Goal: Task Accomplishment & Management: Manage account settings

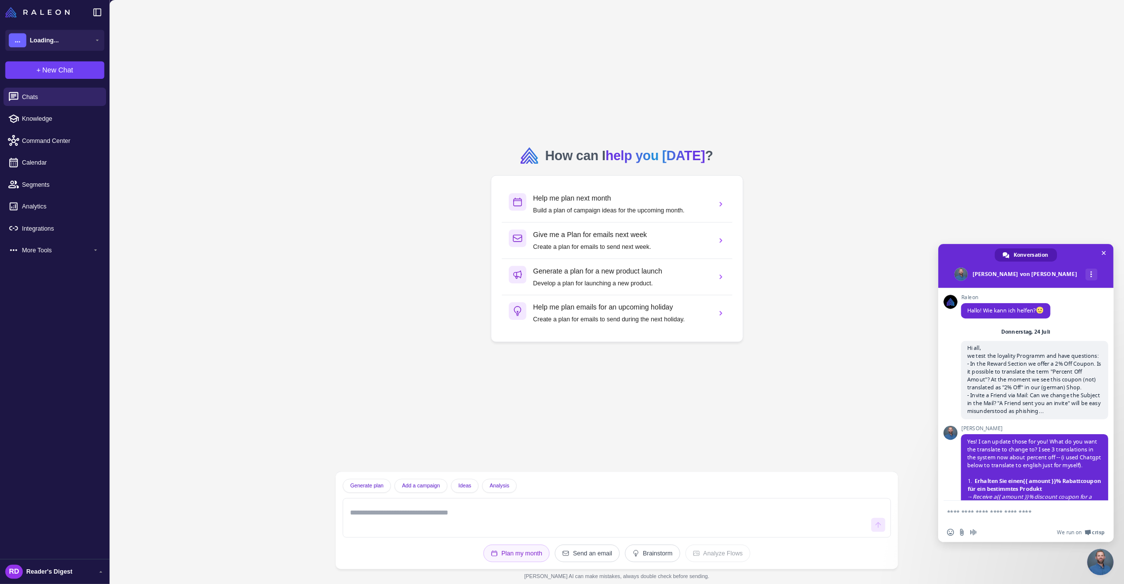
scroll to position [1425, 0]
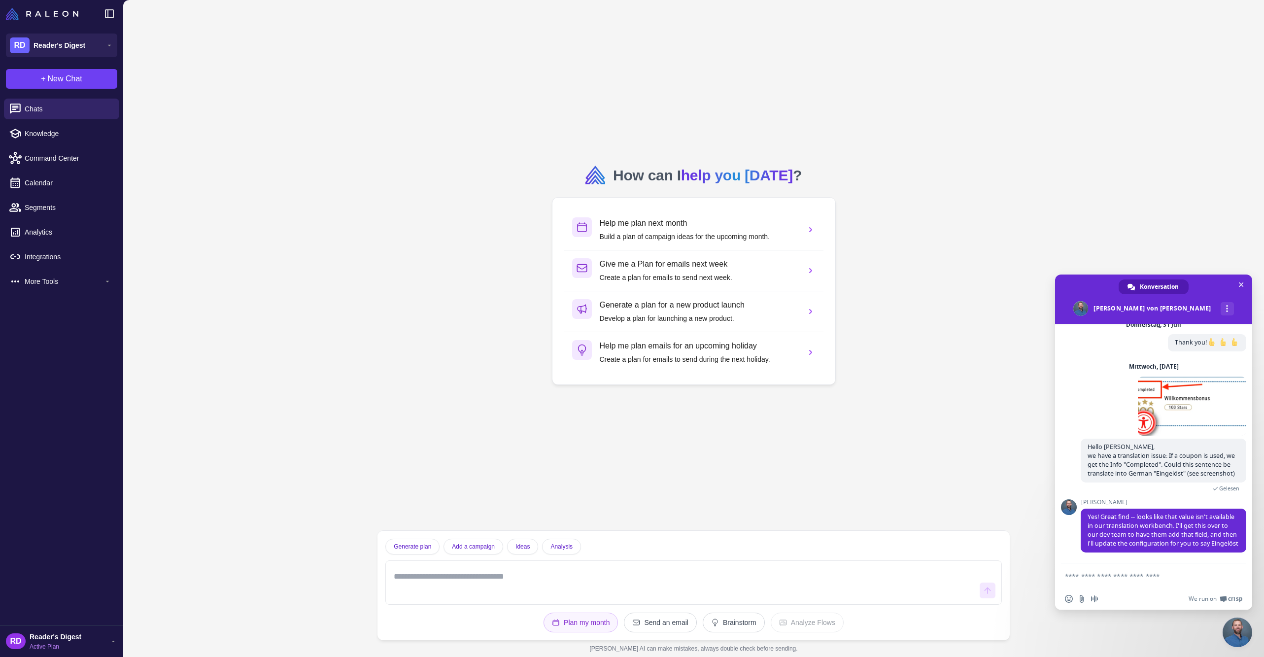
click at [945, 116] on div "How can I help you today ? Help me plan next month Build a plan of campaign ide…" at bounding box center [693, 265] width 617 height 514
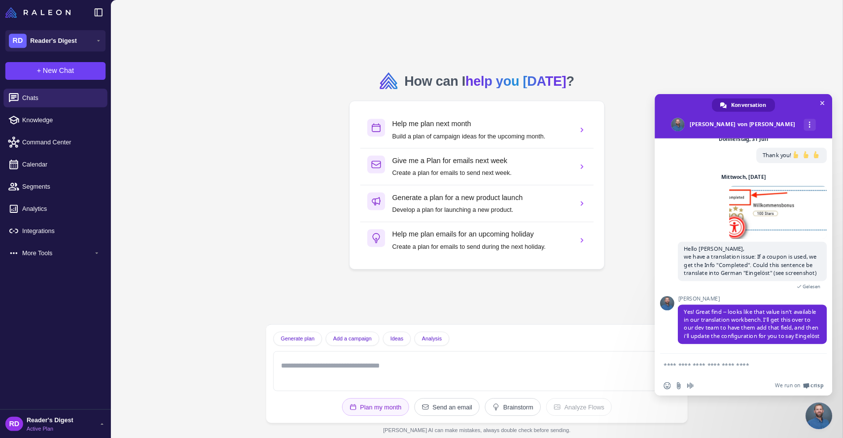
scroll to position [1408, 0]
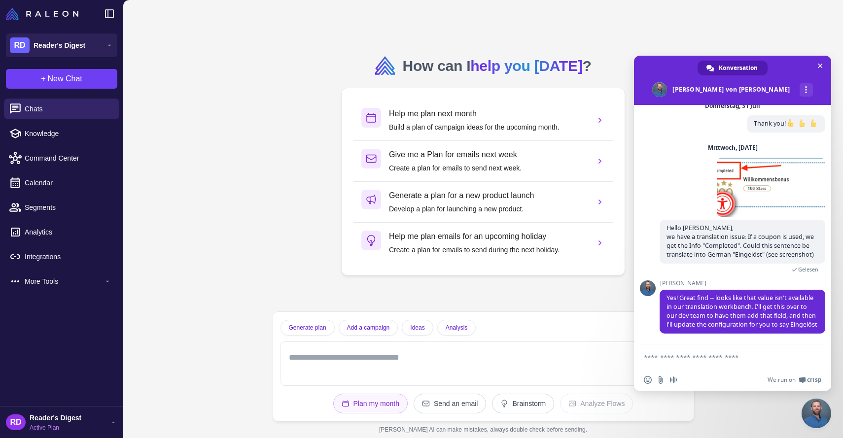
click at [675, 358] on textarea "Verfassen Sie Ihre Nachricht…" at bounding box center [723, 356] width 158 height 25
type textarea "**********"
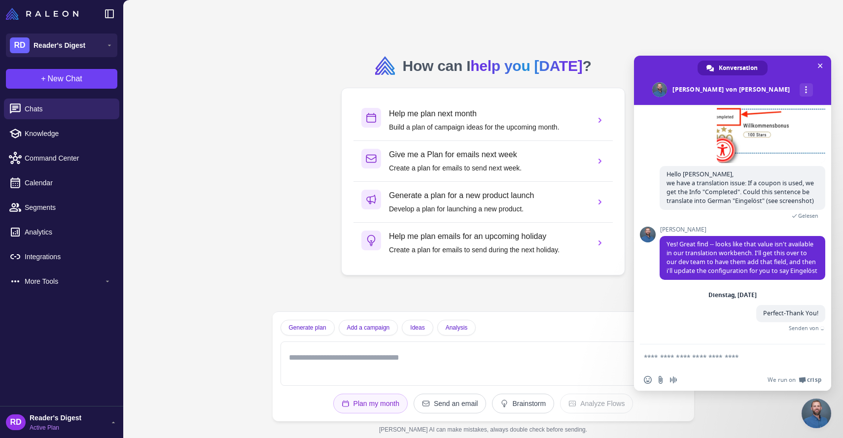
scroll to position [1451, 0]
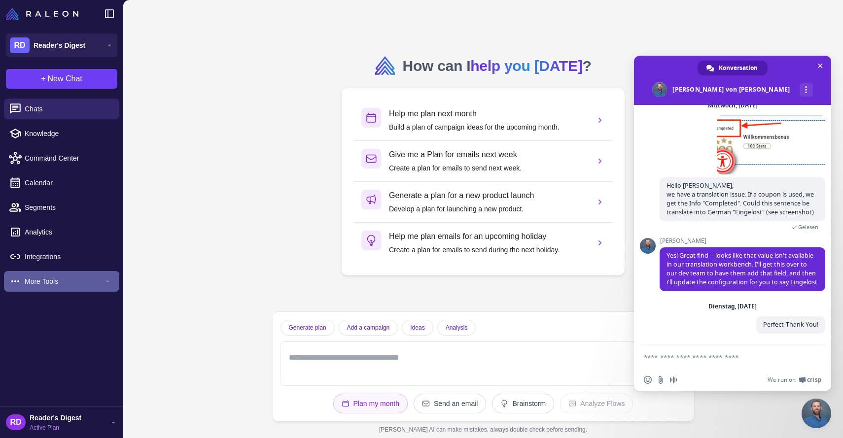
click at [57, 278] on span "More Tools" at bounding box center [64, 281] width 79 height 11
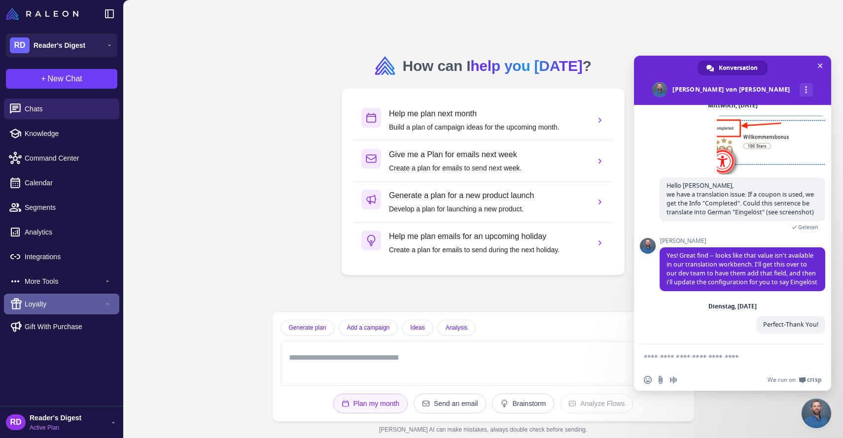
click at [40, 298] on div "Loyalty" at bounding box center [61, 304] width 115 height 21
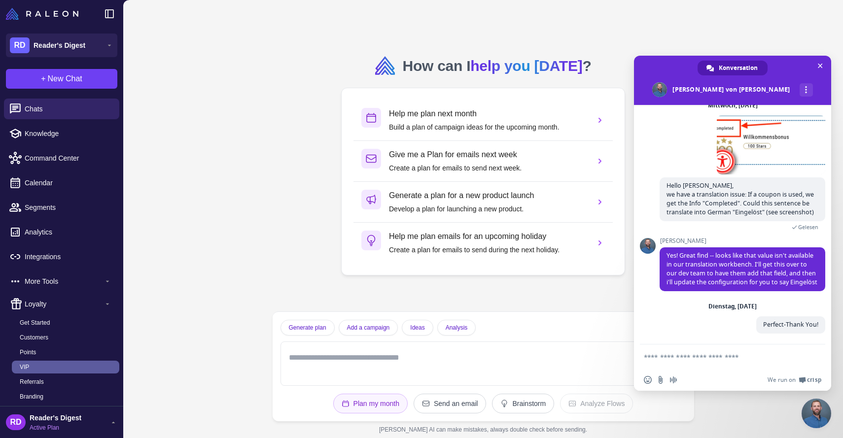
click at [32, 369] on link "VIP" at bounding box center [65, 367] width 107 height 13
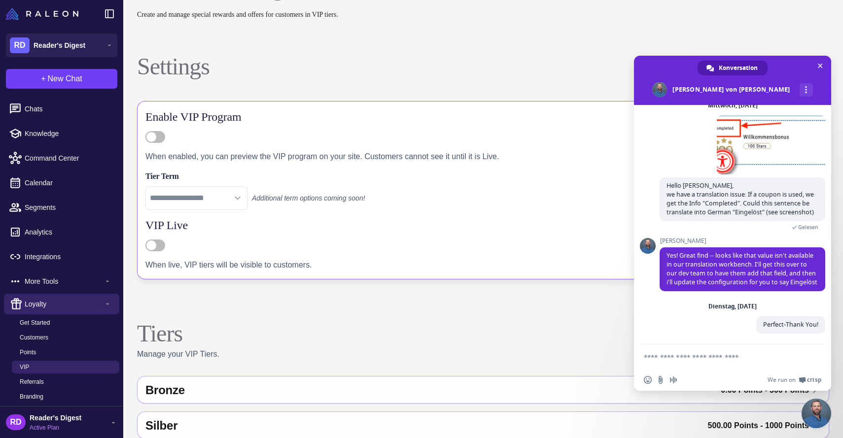
scroll to position [98, 0]
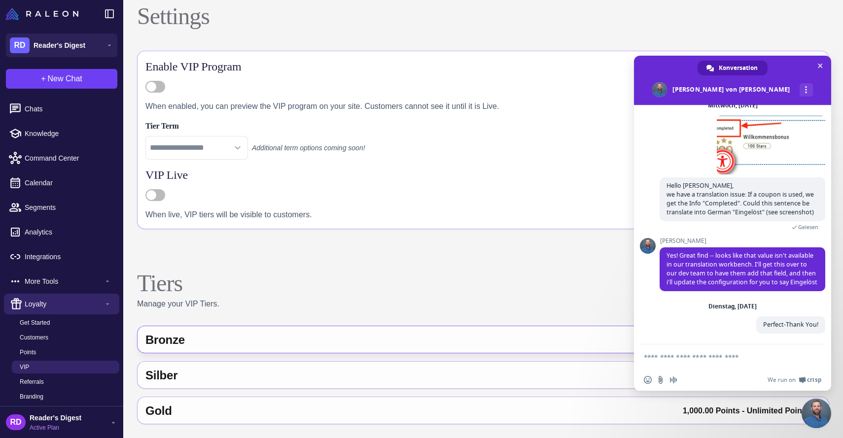
click at [248, 339] on div "Bronze" at bounding box center [299, 340] width 308 height 24
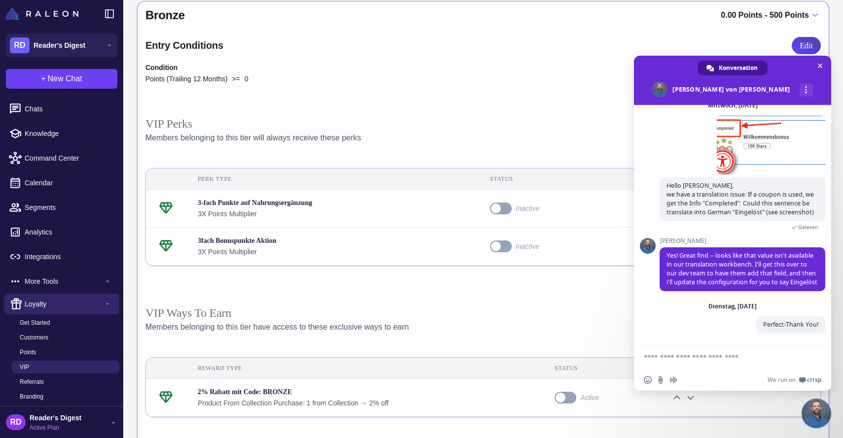
scroll to position [424, 0]
click at [817, 65] on span "Chat schließen" at bounding box center [820, 66] width 10 height 10
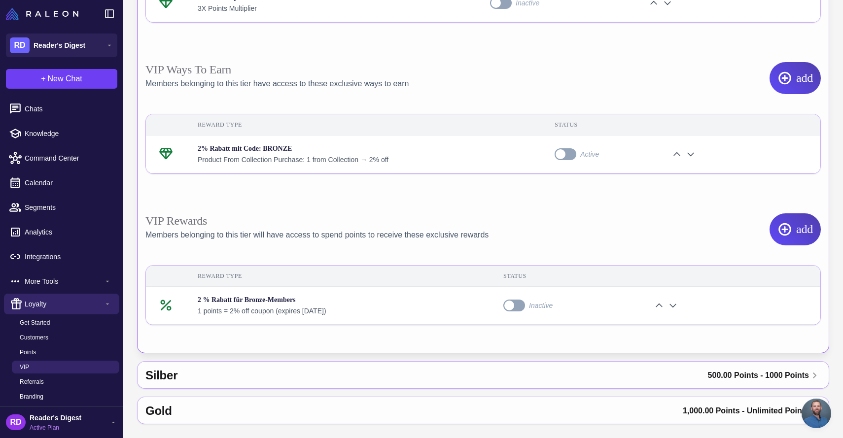
scroll to position [661, 0]
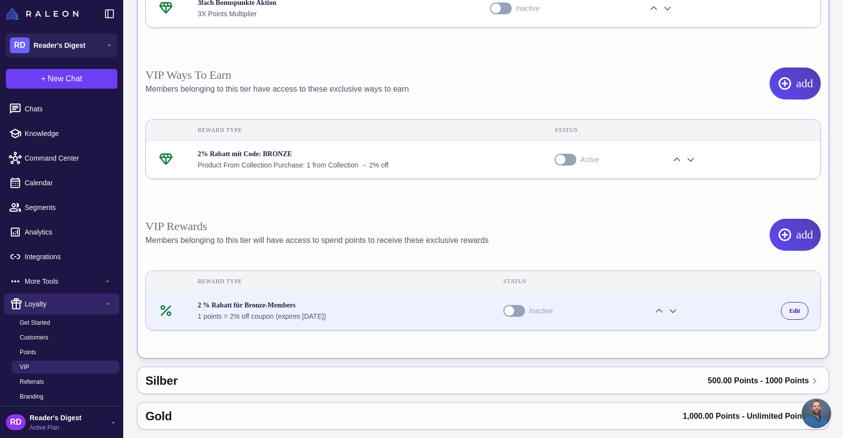
click at [400, 296] on td "2 % Rabatt für Bronze-Members 1 points = 2% off coupon (expires in 30 days)" at bounding box center [339, 311] width 306 height 38
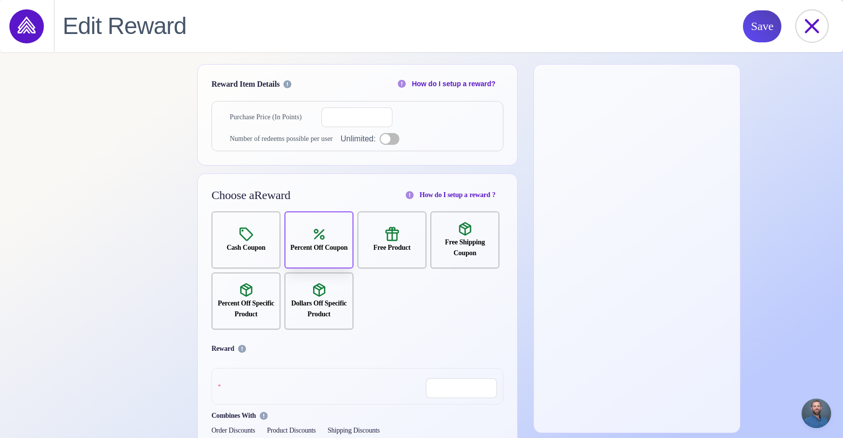
select select "**********"
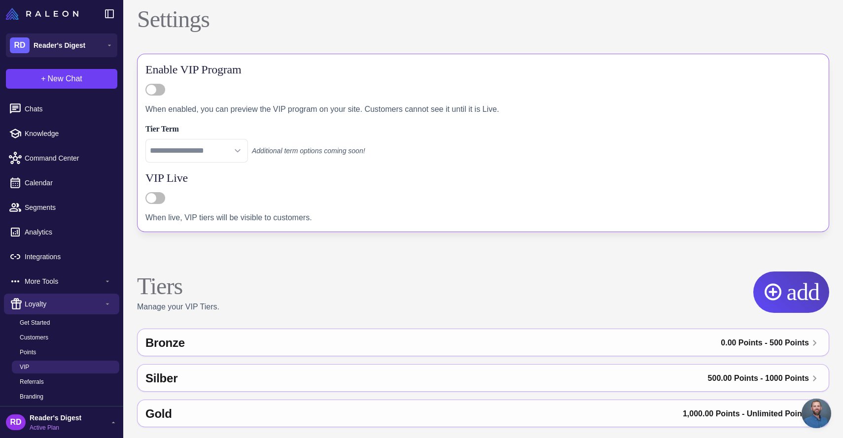
scroll to position [98, 0]
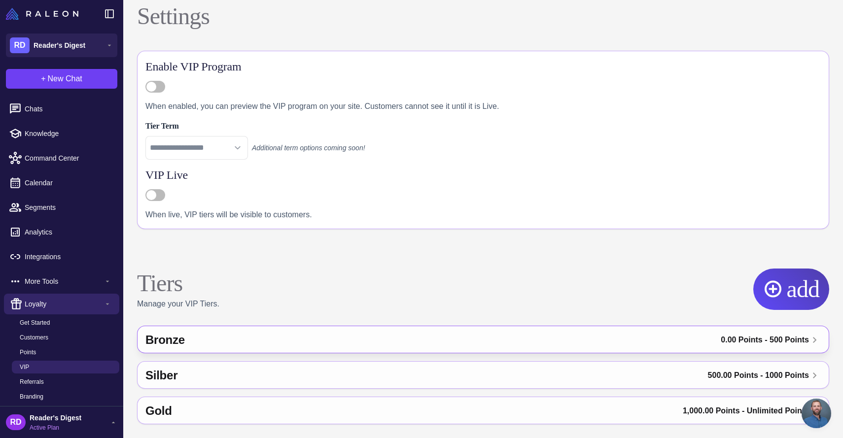
click at [448, 338] on div "Bronze" at bounding box center [299, 340] width 308 height 24
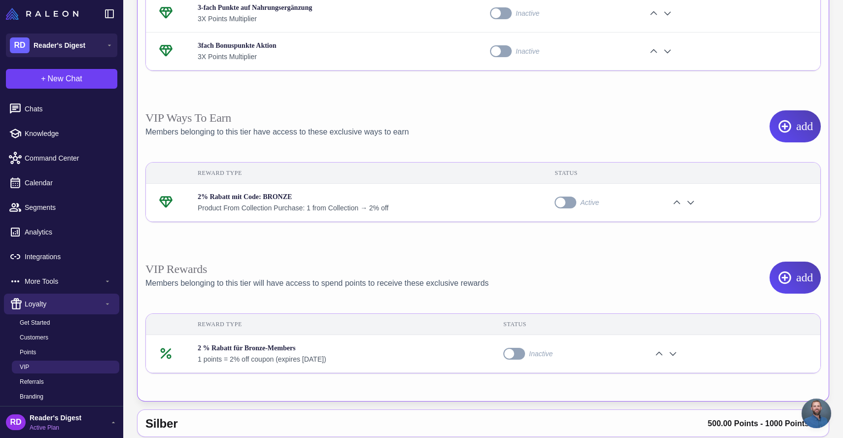
scroll to position [622, 0]
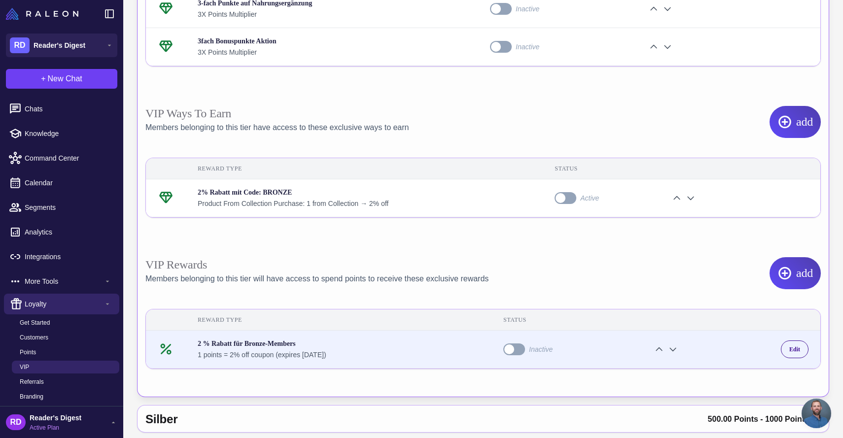
click at [525, 349] on label "Toggle" at bounding box center [514, 349] width 22 height 12
click at [791, 343] on div "Edit" at bounding box center [795, 350] width 28 height 18
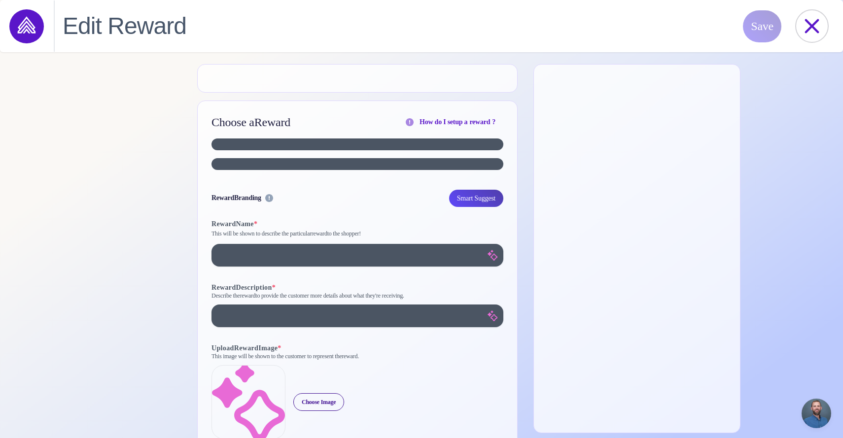
select select "**********"
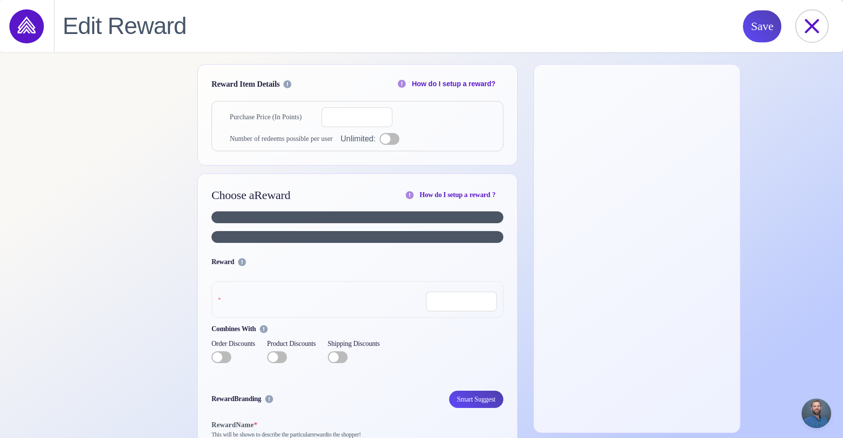
select select "**********"
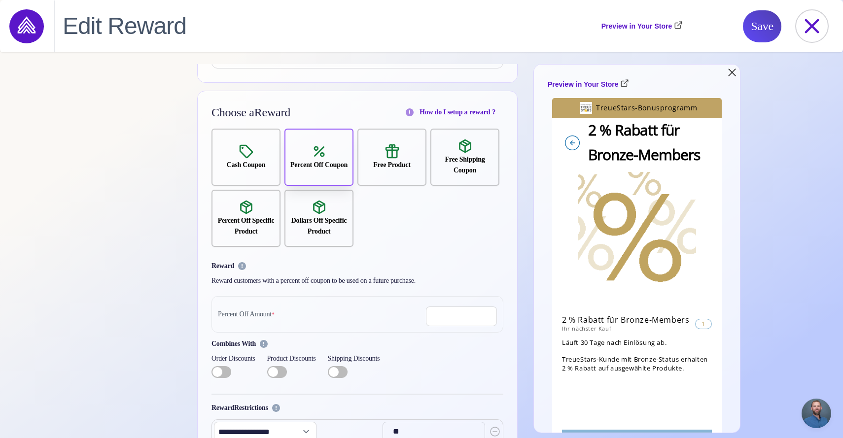
scroll to position [83, 0]
click at [448, 314] on input "*" at bounding box center [461, 316] width 71 height 20
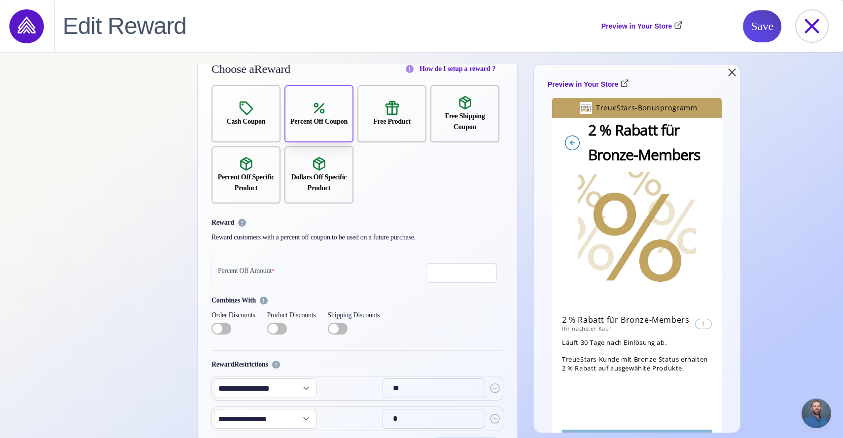
scroll to position [133, 0]
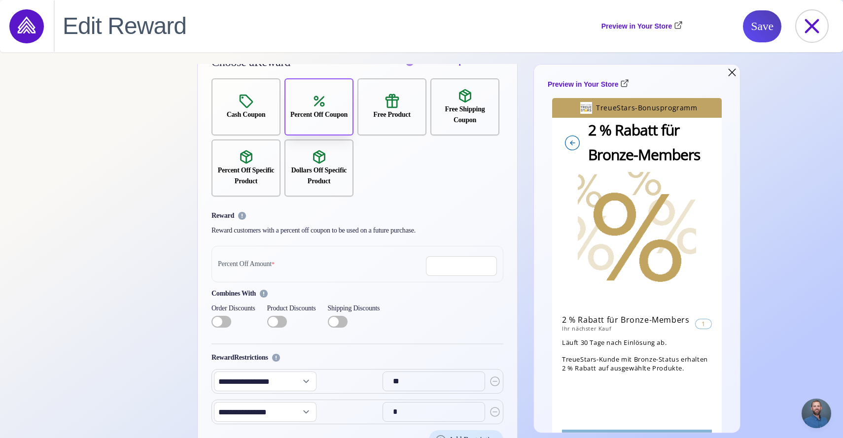
click at [496, 380] on icon at bounding box center [495, 382] width 12 height 12
select select "**********"
type input "*"
click at [496, 380] on icon at bounding box center [495, 382] width 12 height 12
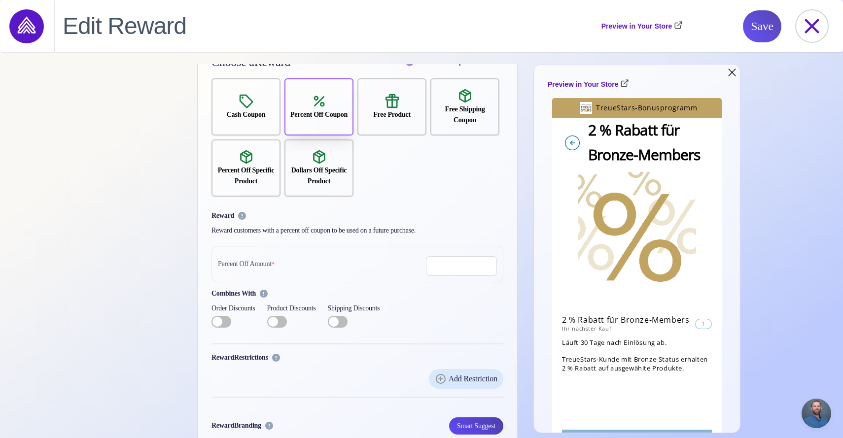
click at [763, 22] on span "Save" at bounding box center [762, 26] width 23 height 32
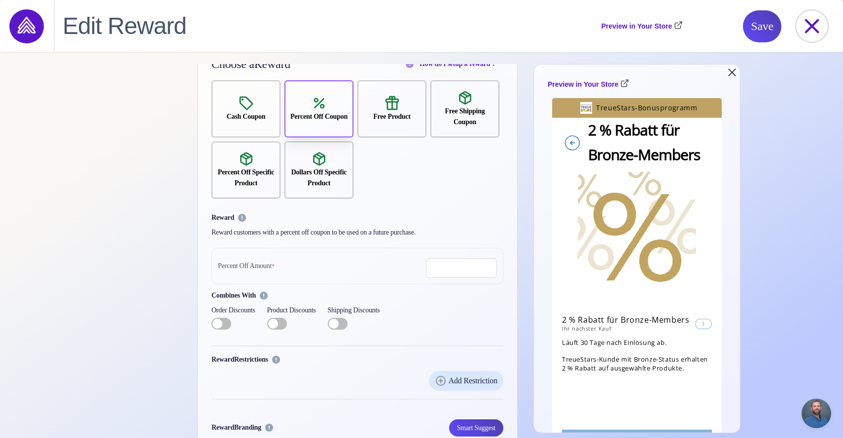
scroll to position [0, 0]
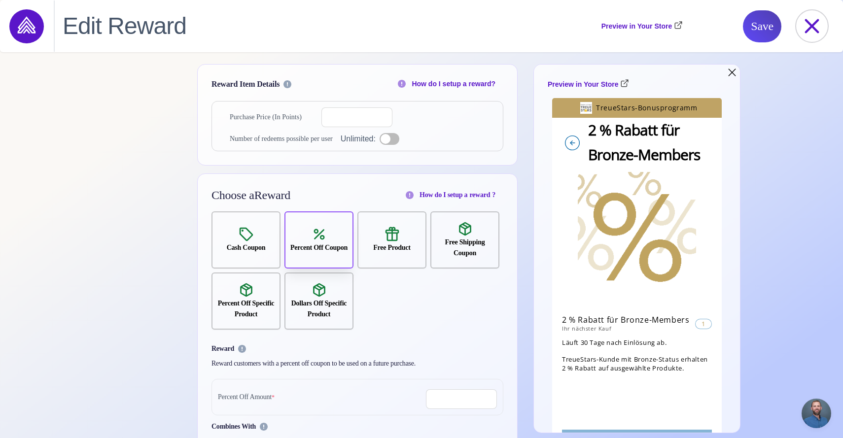
click at [353, 112] on input "*" at bounding box center [361, 117] width 71 height 20
click at [754, 36] on span "Save" at bounding box center [762, 26] width 23 height 32
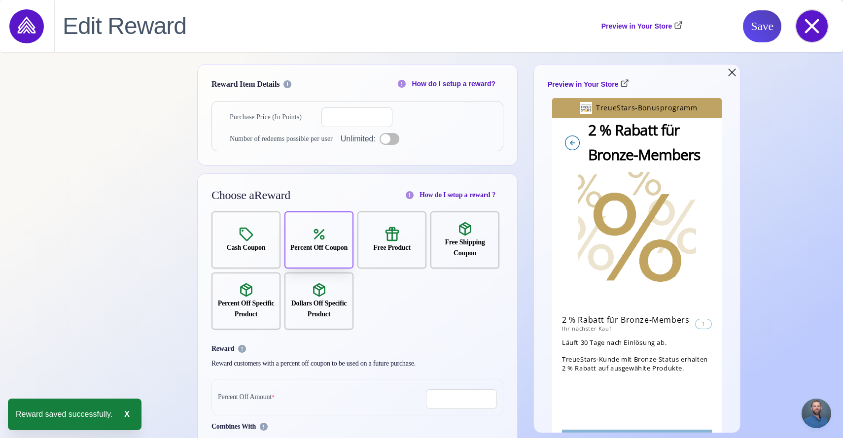
click at [806, 30] on icon at bounding box center [812, 26] width 32 height 32
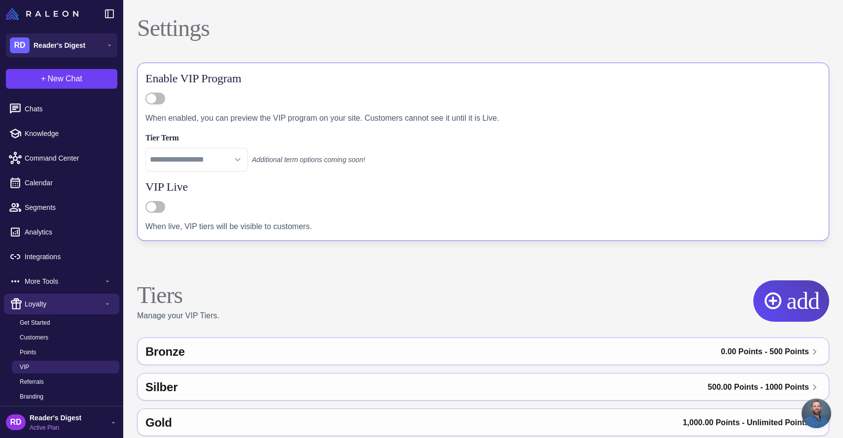
scroll to position [98, 0]
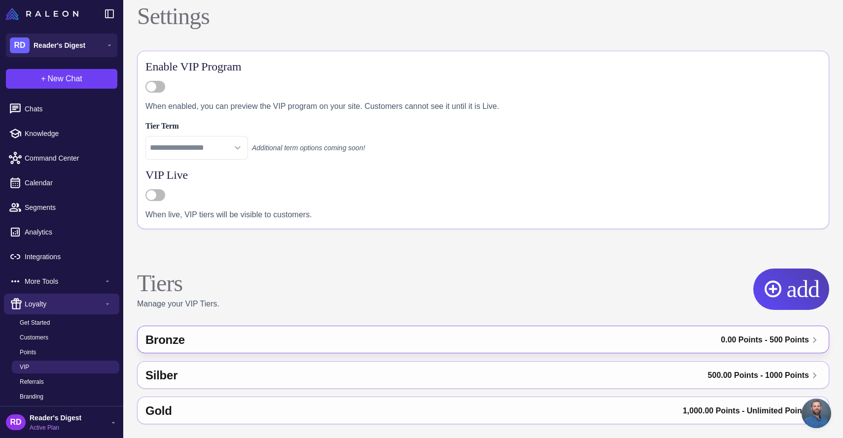
click at [380, 336] on div "Bronze" at bounding box center [299, 340] width 308 height 24
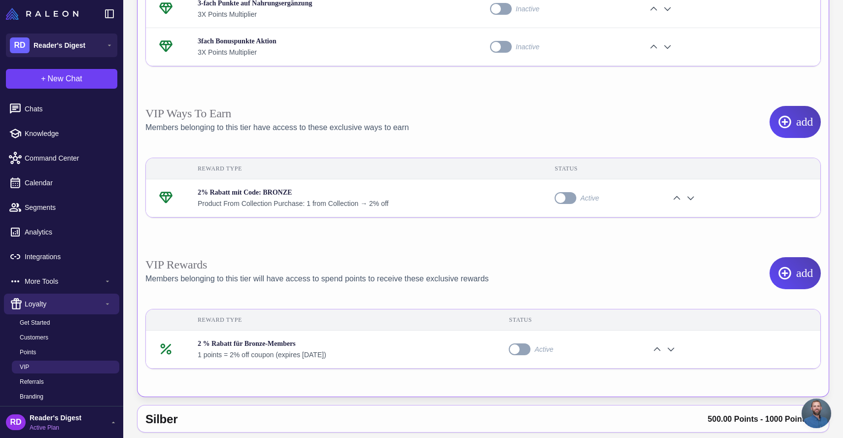
scroll to position [622, 0]
click at [404, 192] on div "2% Rabatt mit Code: BRONZE" at bounding box center [364, 193] width 333 height 11
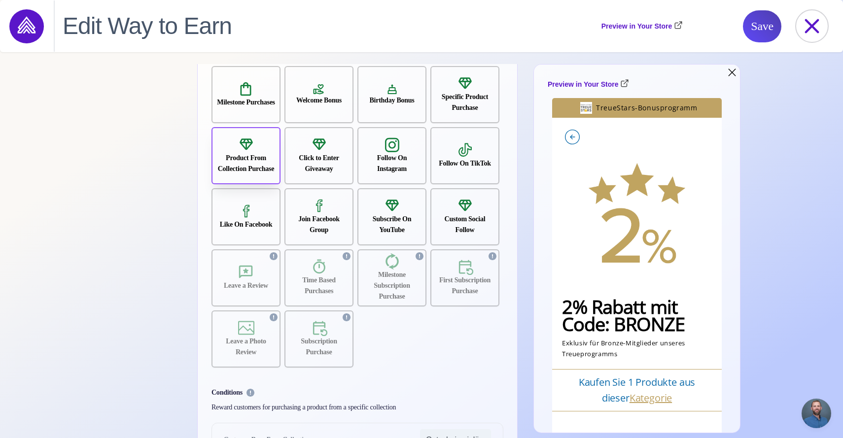
scroll to position [35, 0]
click at [243, 165] on div "Product From Collection Purchase" at bounding box center [245, 165] width 67 height 22
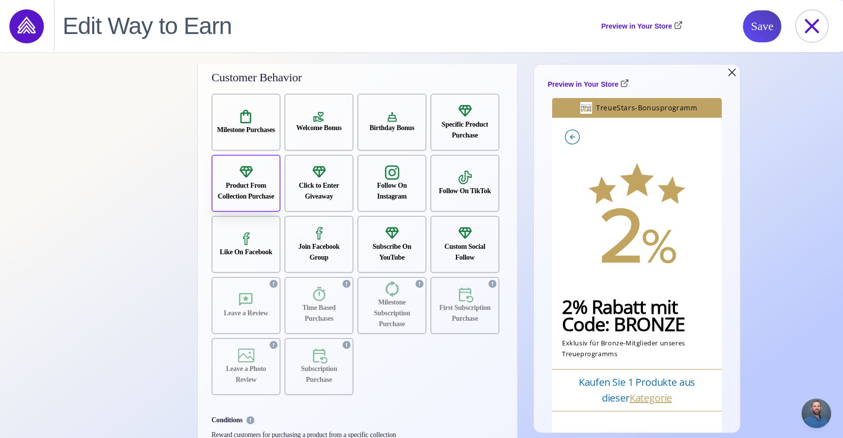
scroll to position [0, 0]
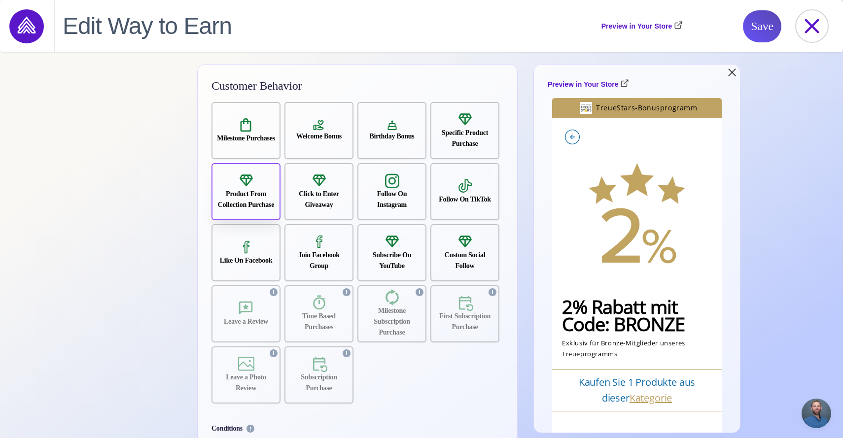
click at [760, 25] on span "Save" at bounding box center [762, 26] width 23 height 32
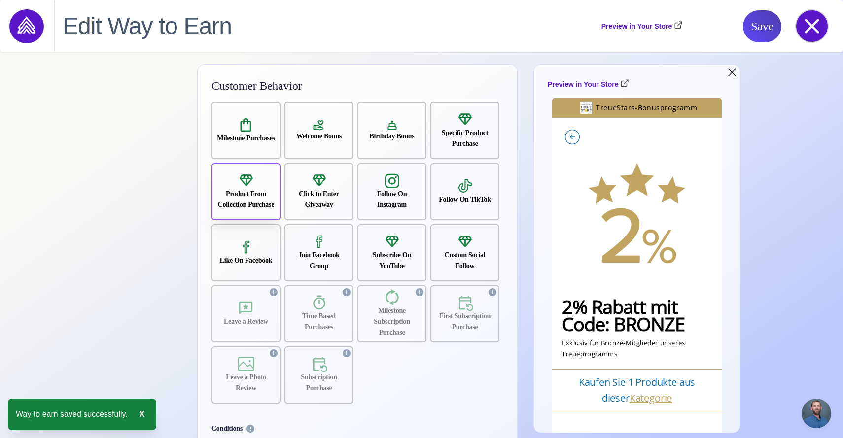
click at [811, 25] on icon at bounding box center [812, 26] width 14 height 14
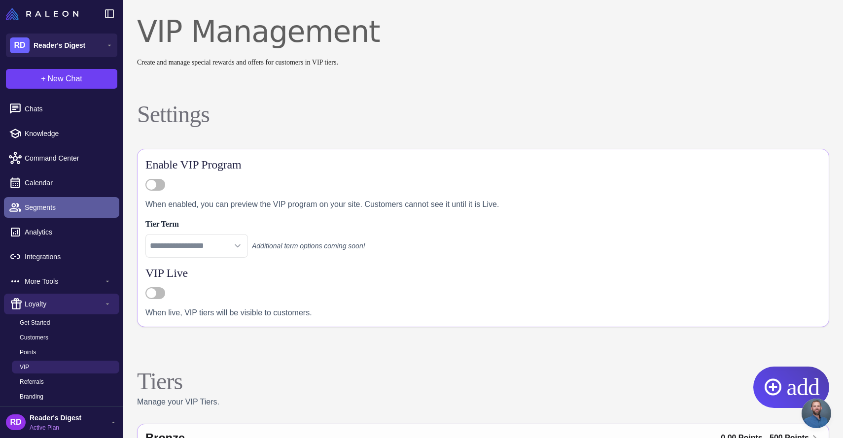
click at [39, 197] on link "Segments" at bounding box center [61, 207] width 115 height 21
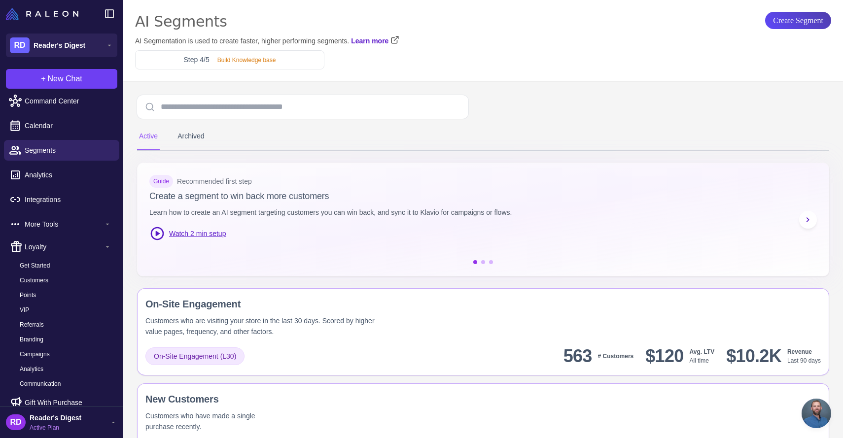
scroll to position [70, 0]
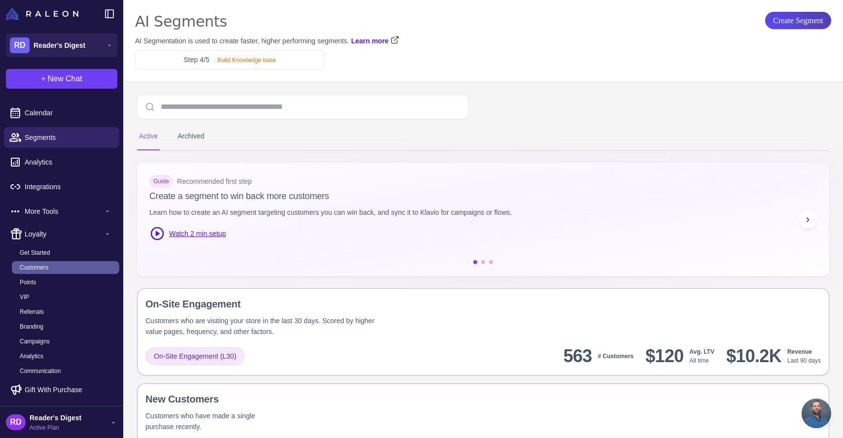
click at [51, 269] on link "Customers" at bounding box center [65, 267] width 107 height 13
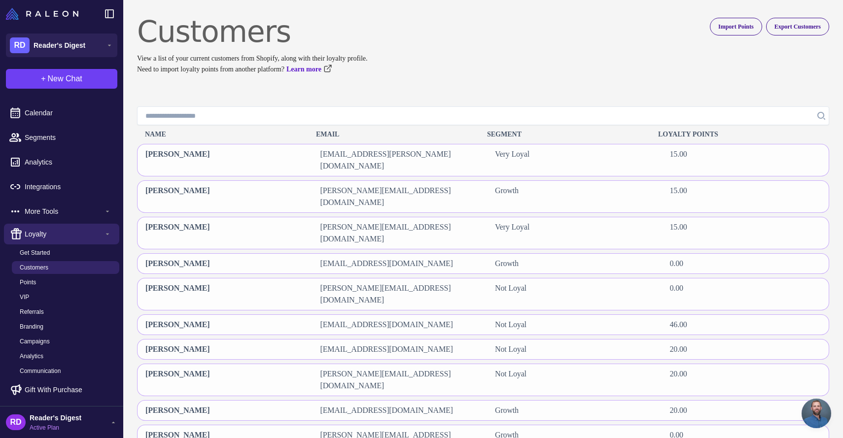
click at [299, 126] on div "Name Email Segment Loyalty Points" at bounding box center [483, 134] width 692 height 19
click at [295, 116] on input "Search" at bounding box center [483, 115] width 692 height 19
type input "******"
click button "Search" at bounding box center [820, 115] width 18 height 19
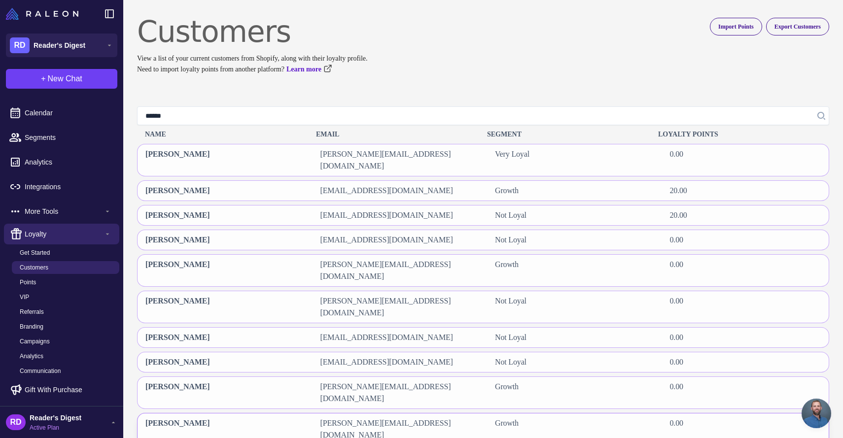
click at [184, 417] on span "Holger Deininger" at bounding box center [177, 429] width 64 height 24
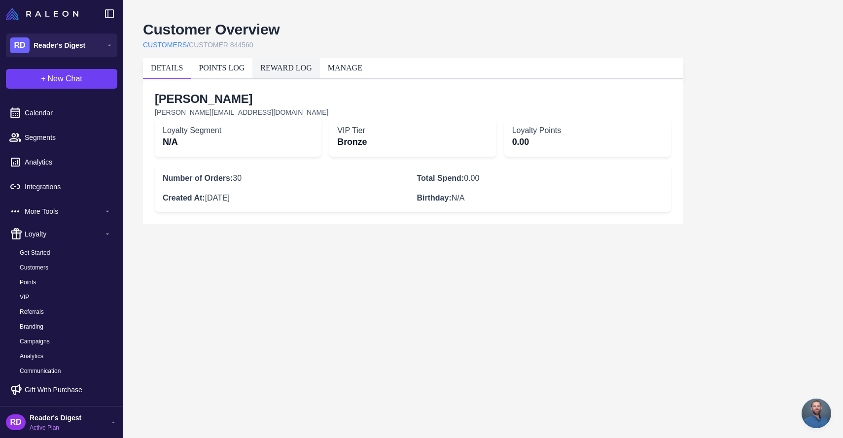
click at [291, 68] on link "REWARD LOG" at bounding box center [285, 68] width 51 height 8
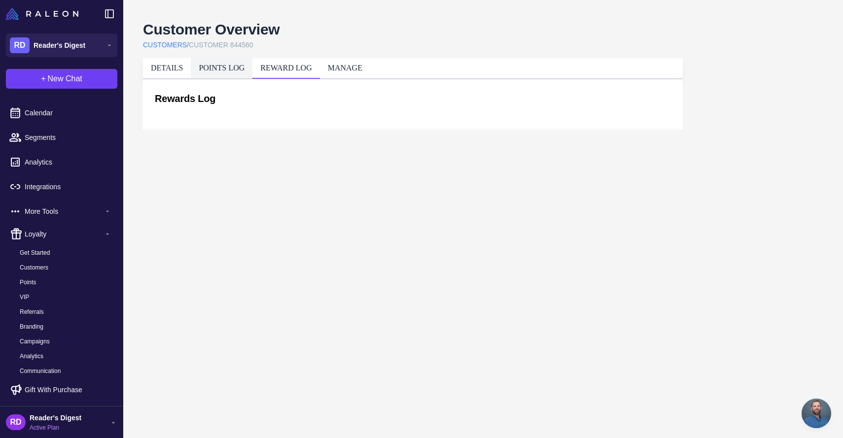
click at [235, 67] on link "POINTS LOG" at bounding box center [222, 68] width 46 height 8
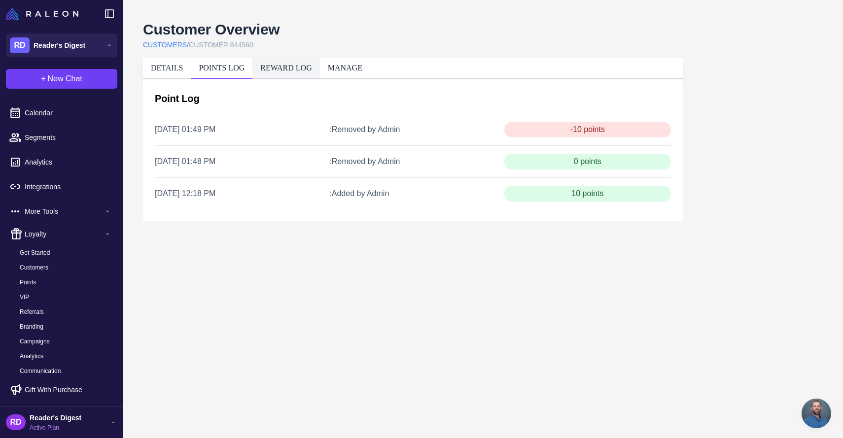
click at [279, 70] on link "REWARD LOG" at bounding box center [285, 68] width 51 height 8
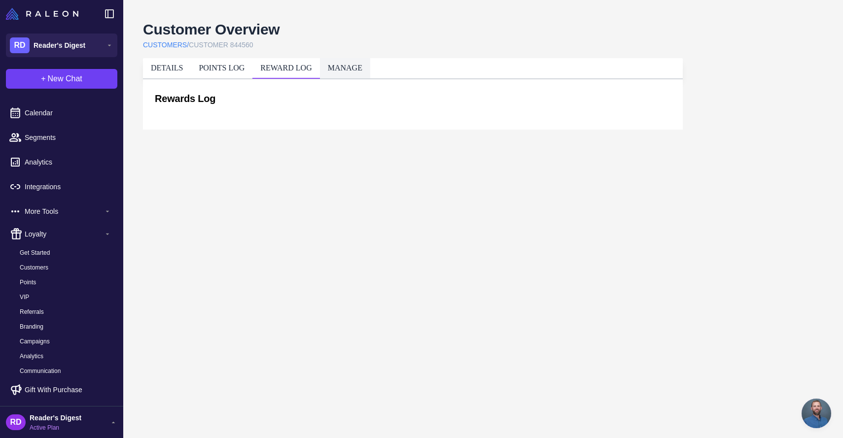
click at [341, 72] on link "MANAGE" at bounding box center [345, 68] width 34 height 8
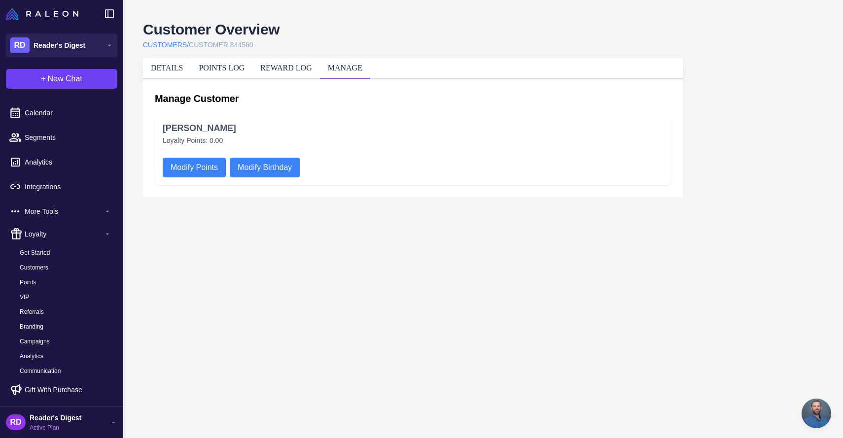
click at [195, 174] on button "Modify Points" at bounding box center [194, 168] width 63 height 20
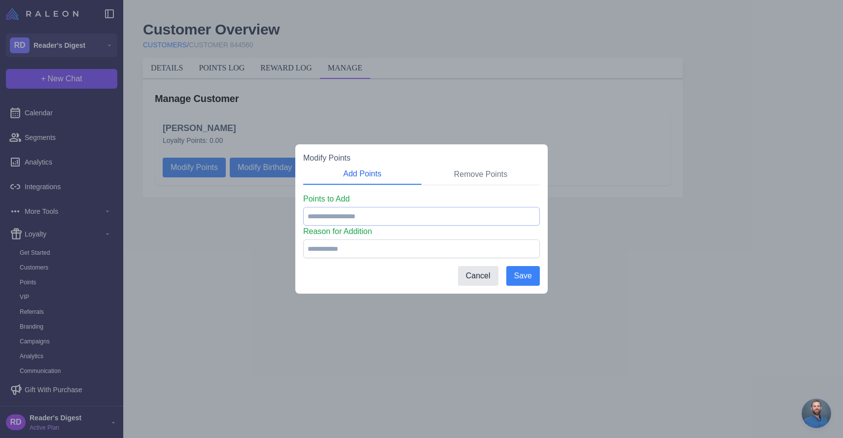
click at [341, 220] on input "number" at bounding box center [421, 216] width 237 height 19
type input "***"
type input "****"
click at [515, 278] on button "Save" at bounding box center [523, 276] width 34 height 20
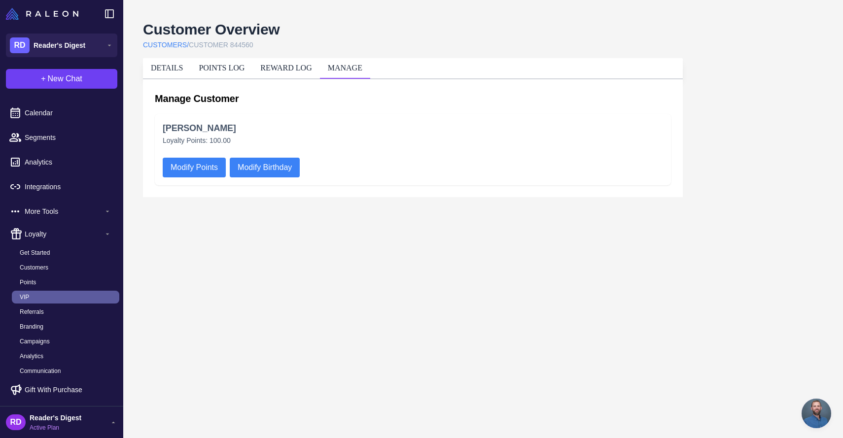
click at [26, 298] on span "VIP" at bounding box center [24, 297] width 9 height 9
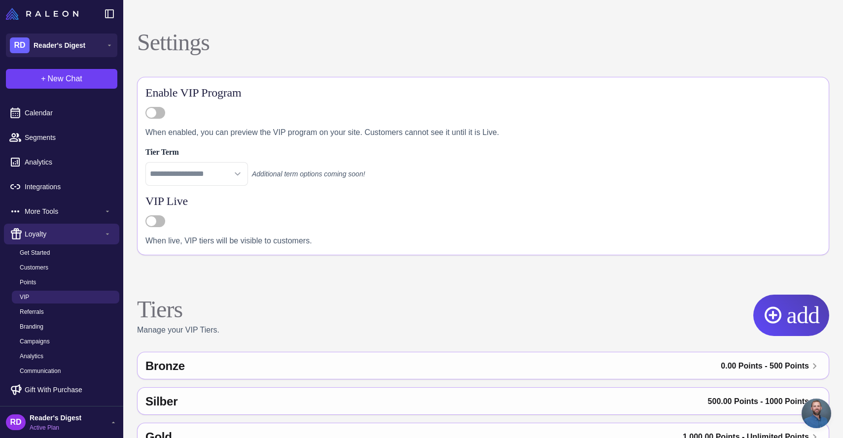
scroll to position [67, 0]
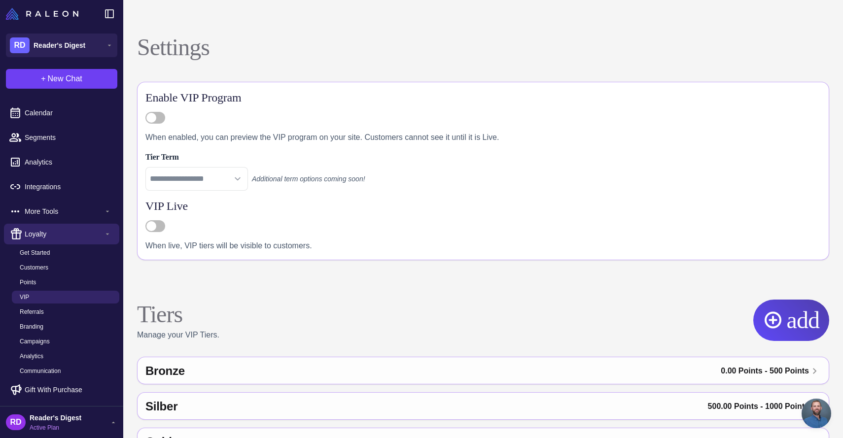
click at [267, 387] on div "Bronze 0.00 Points - 500 Points Entry Conditions Edit Condition Points (Trailin…" at bounding box center [483, 406] width 692 height 99
click at [281, 358] on div "Bronze 0.00 Points - 500 Points" at bounding box center [482, 371] width 691 height 28
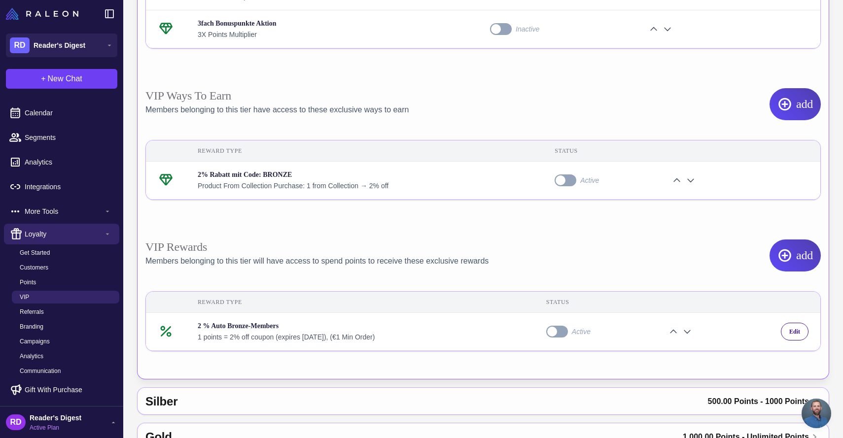
scroll to position [666, 0]
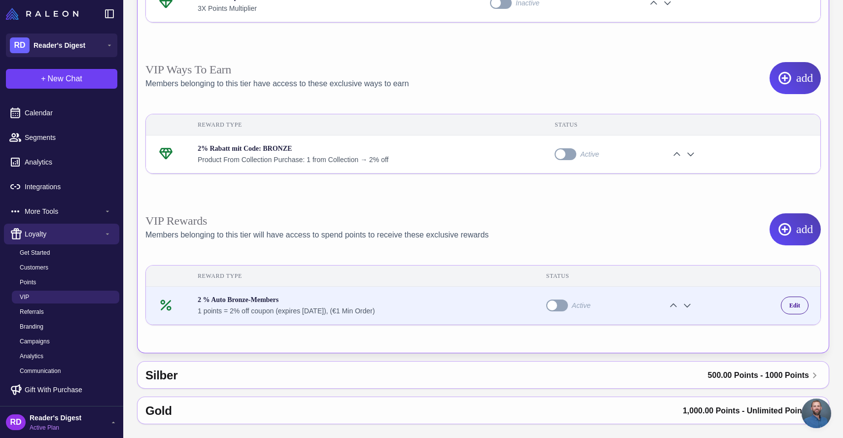
click at [564, 310] on label "Toggle" at bounding box center [557, 306] width 22 height 12
click at [791, 311] on div "Edit" at bounding box center [795, 306] width 28 height 18
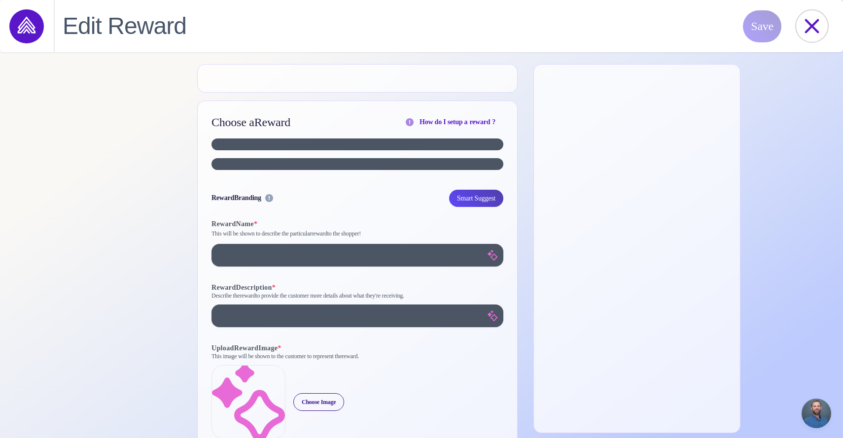
select select "**********"
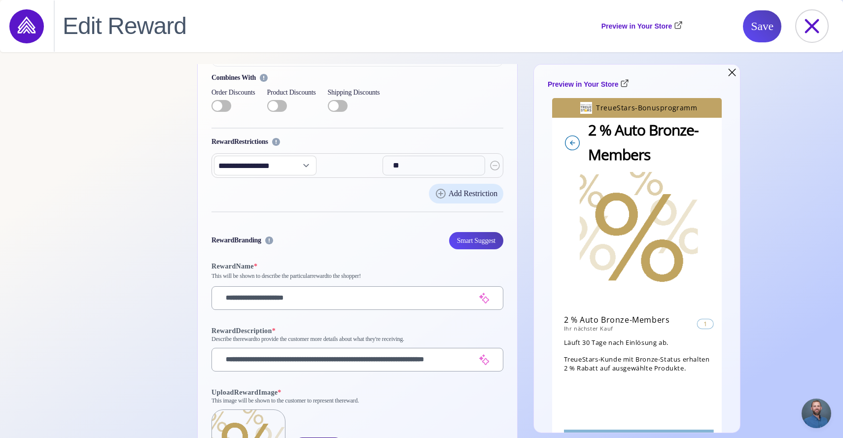
scroll to position [349, 0]
click at [327, 295] on input "**********" at bounding box center [347, 297] width 255 height 18
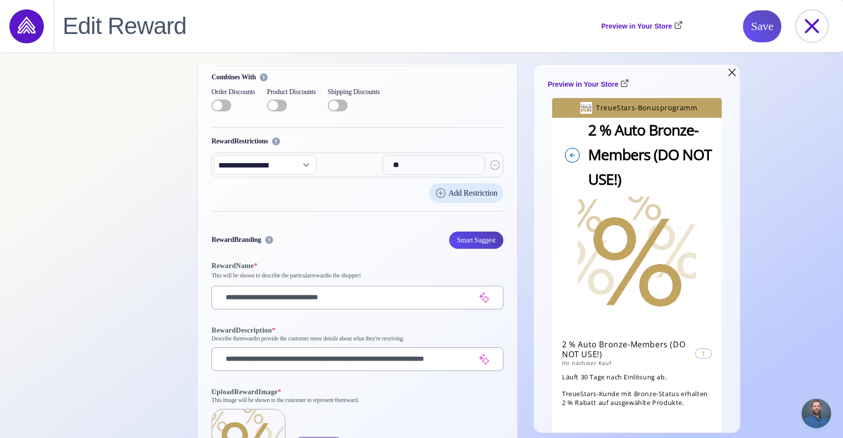
type input "**********"
click at [753, 32] on span "Save" at bounding box center [762, 26] width 23 height 32
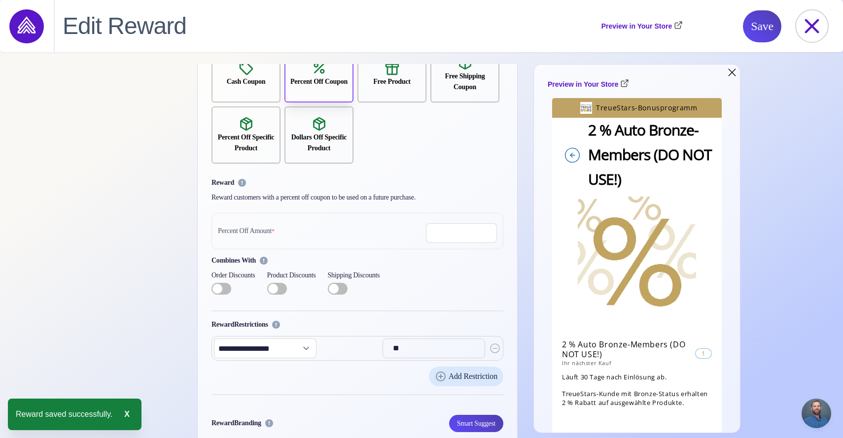
scroll to position [164, 0]
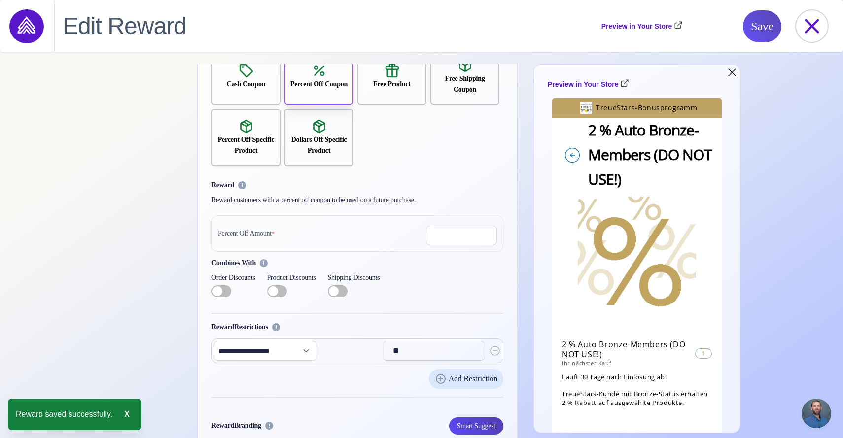
click at [757, 21] on span "Save" at bounding box center [762, 26] width 23 height 32
click at [818, 18] on icon at bounding box center [812, 26] width 32 height 32
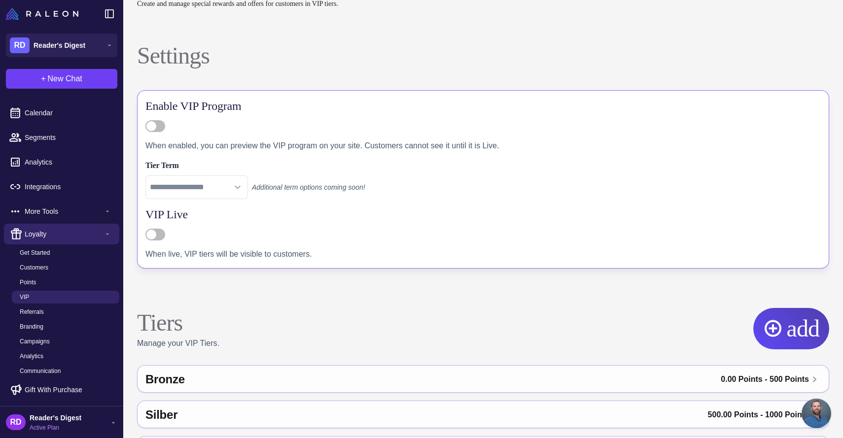
scroll to position [98, 0]
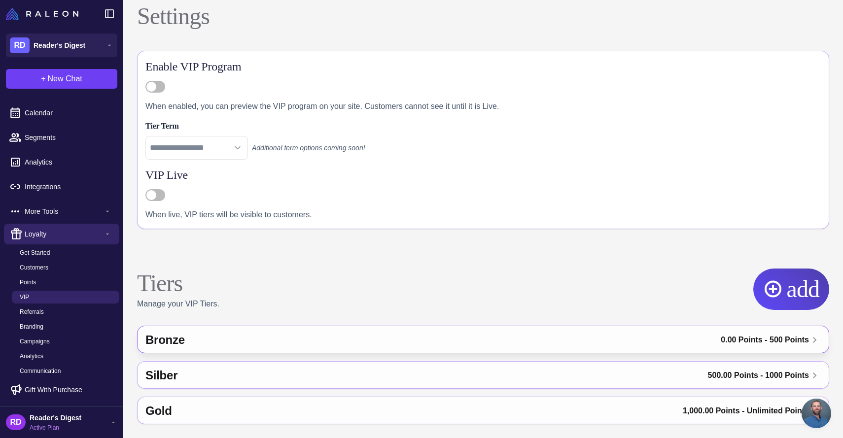
click at [206, 331] on div "Bronze" at bounding box center [299, 340] width 308 height 24
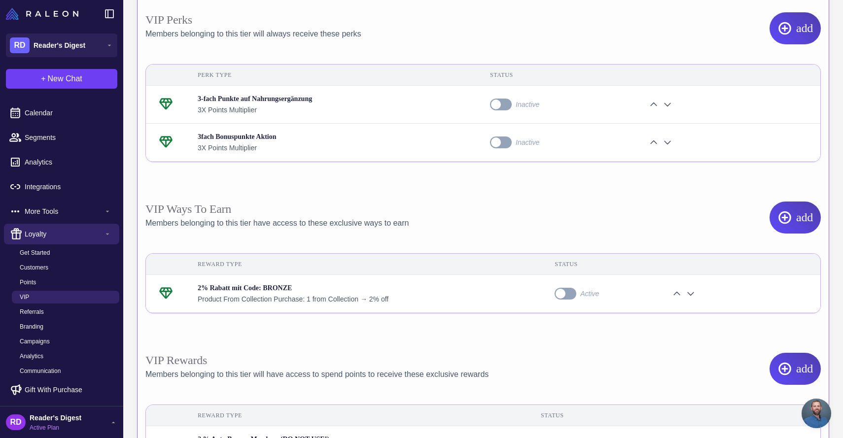
scroll to position [524, 0]
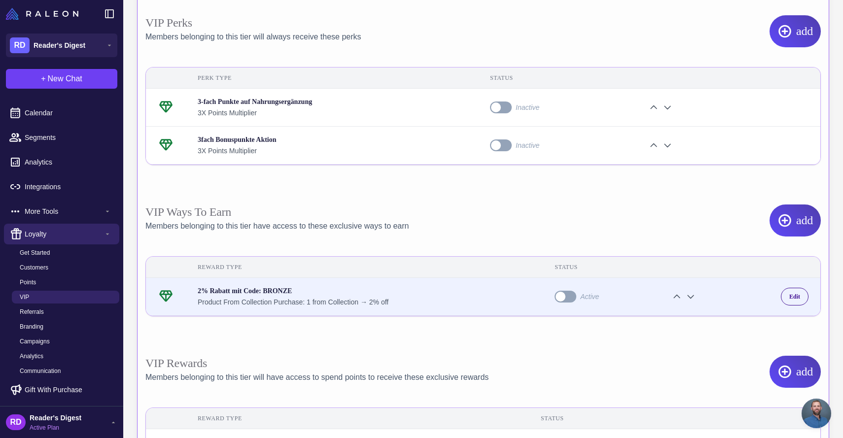
click at [364, 296] on div "2% Rabatt mit Code: BRONZE" at bounding box center [364, 291] width 333 height 11
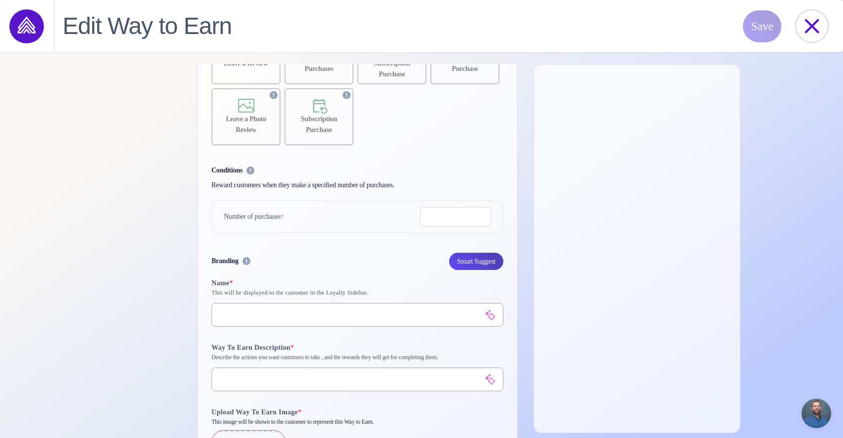
scroll to position [261, 0]
type input "**********"
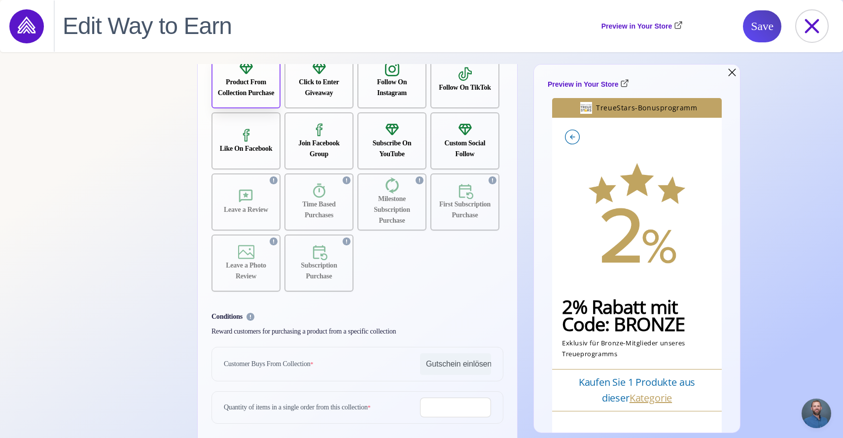
scroll to position [0, 0]
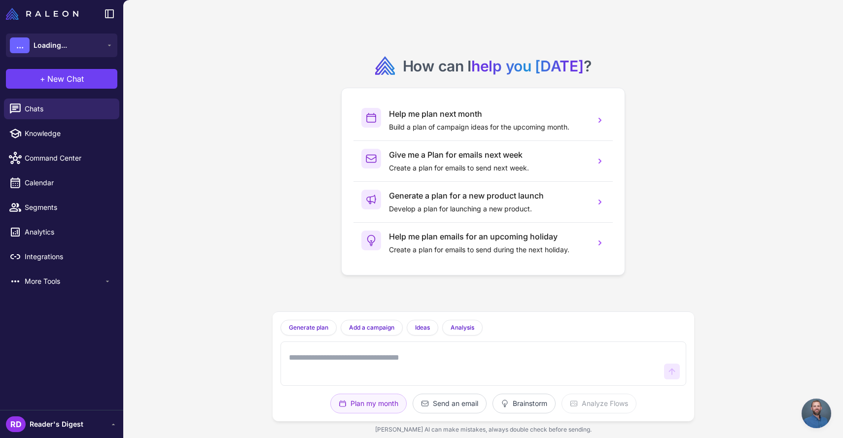
scroll to position [1451, 0]
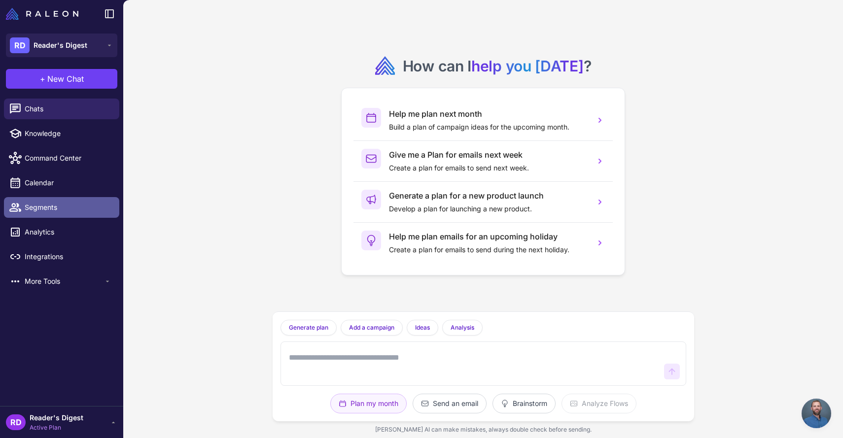
click at [54, 202] on span "Segments" at bounding box center [68, 207] width 87 height 11
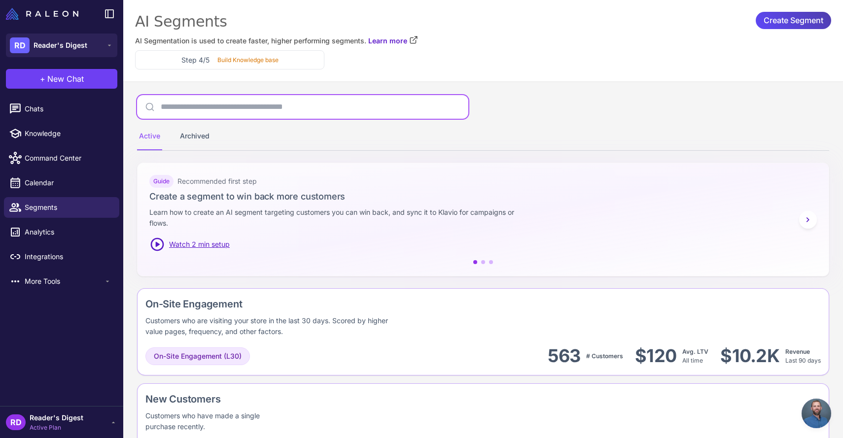
click at [257, 112] on input "text" at bounding box center [302, 107] width 331 height 24
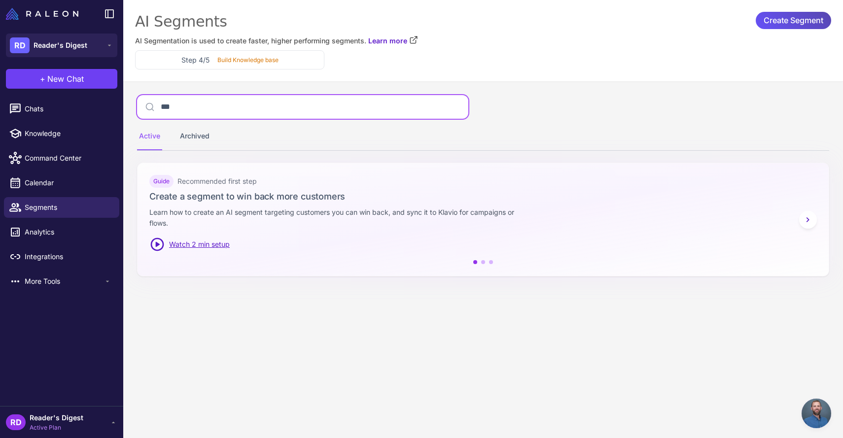
type input "***"
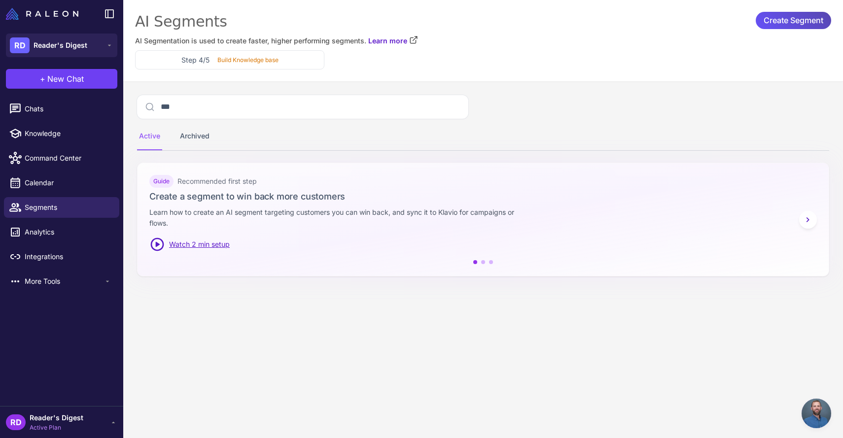
click at [792, 21] on span "Create Segment" at bounding box center [793, 20] width 60 height 17
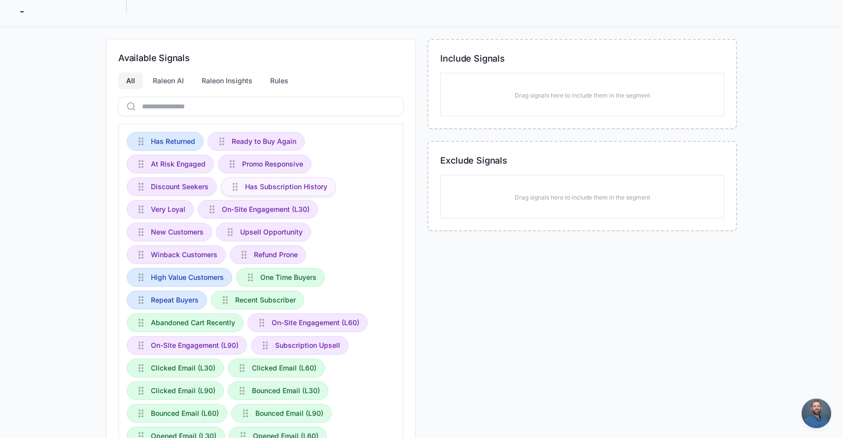
scroll to position [81, 0]
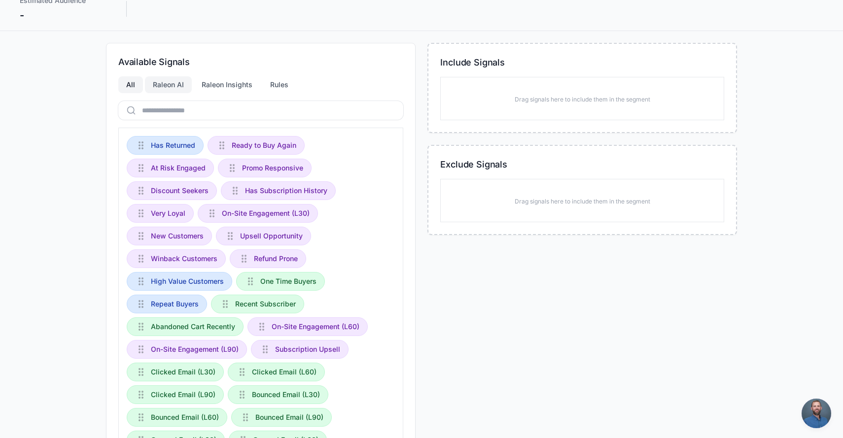
click at [182, 83] on div "Raleon AI" at bounding box center [168, 84] width 47 height 17
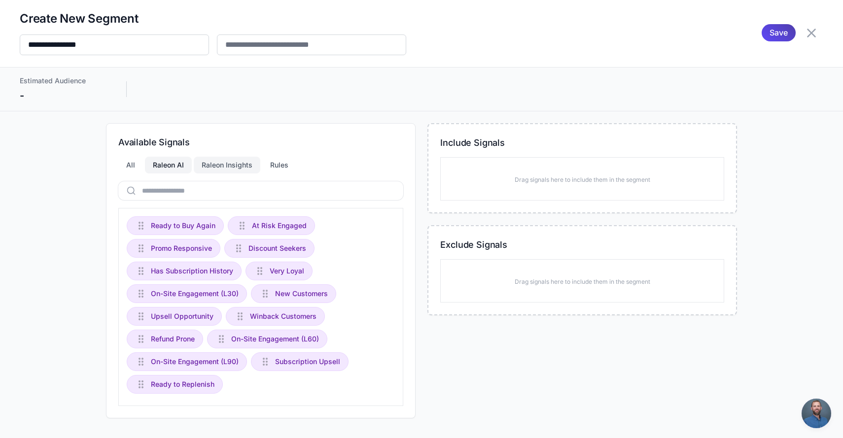
click at [226, 163] on div "Raleon Insights" at bounding box center [227, 165] width 67 height 17
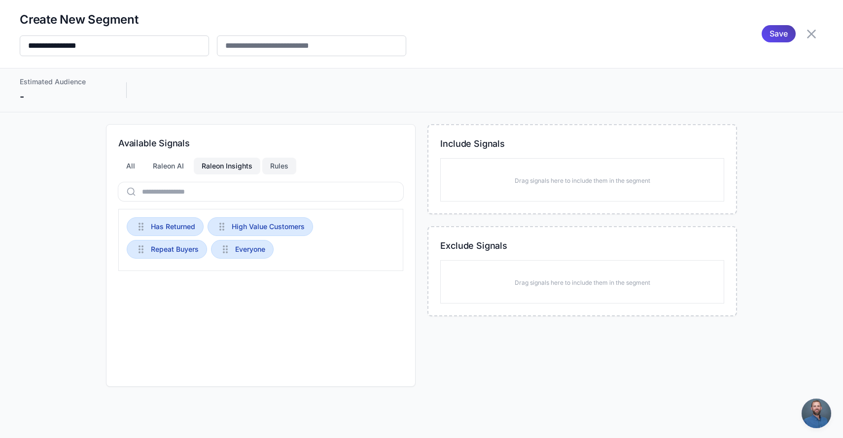
click at [265, 165] on div "Rules" at bounding box center [279, 166] width 34 height 17
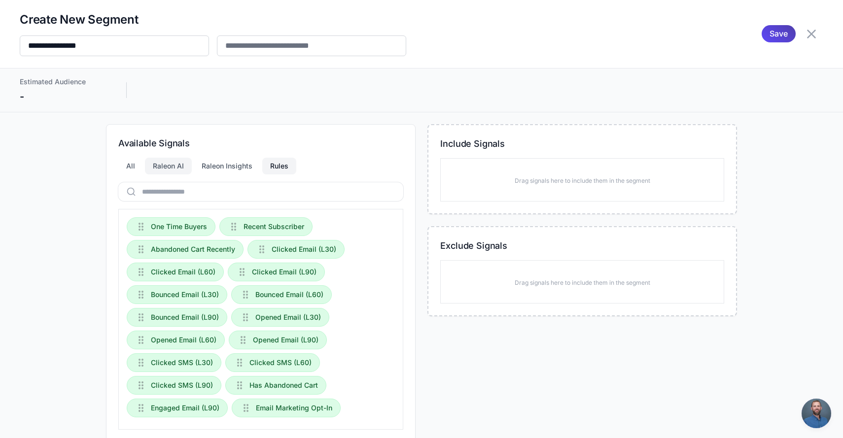
click at [165, 163] on div "Raleon AI" at bounding box center [168, 166] width 47 height 17
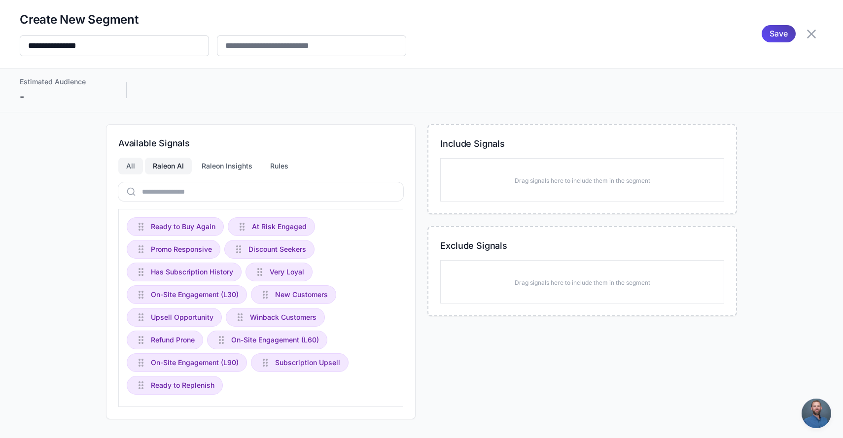
click at [139, 163] on div "All" at bounding box center [130, 166] width 25 height 17
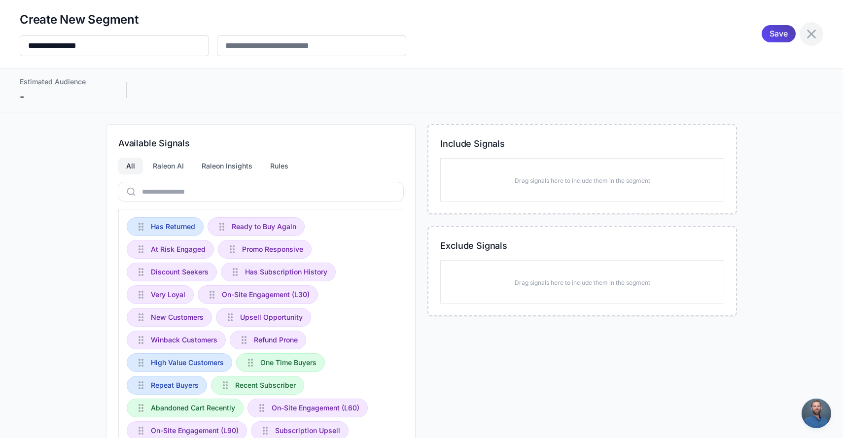
click at [811, 35] on icon at bounding box center [811, 34] width 16 height 16
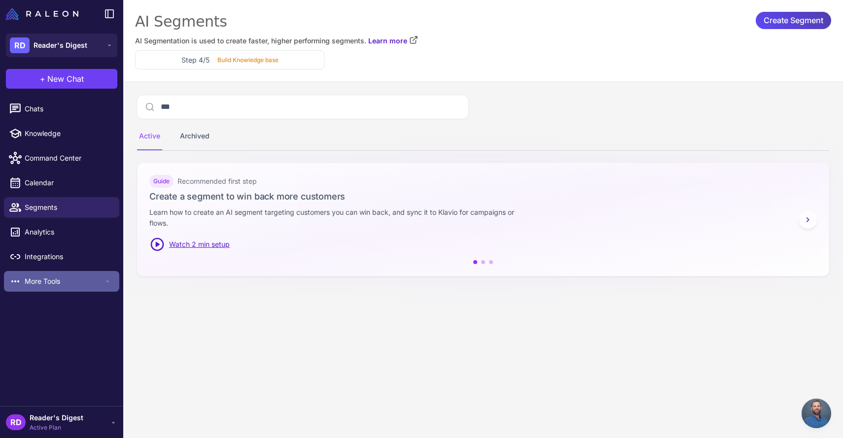
click at [36, 276] on span "More Tools" at bounding box center [64, 281] width 79 height 11
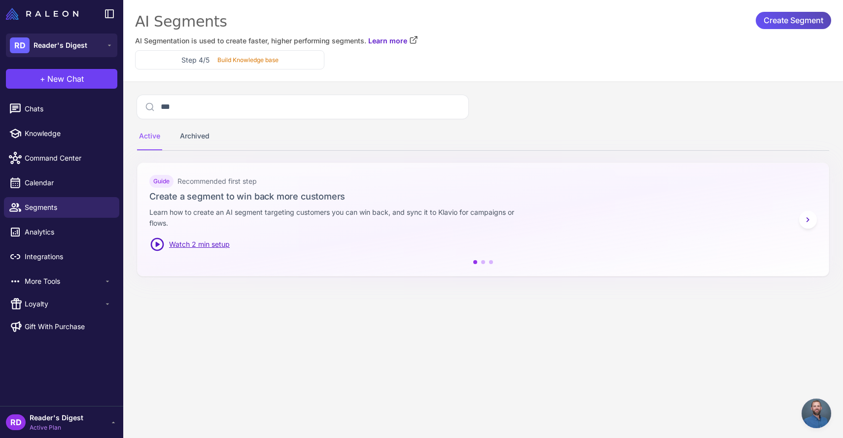
click at [789, 18] on span "Create Segment" at bounding box center [793, 20] width 60 height 17
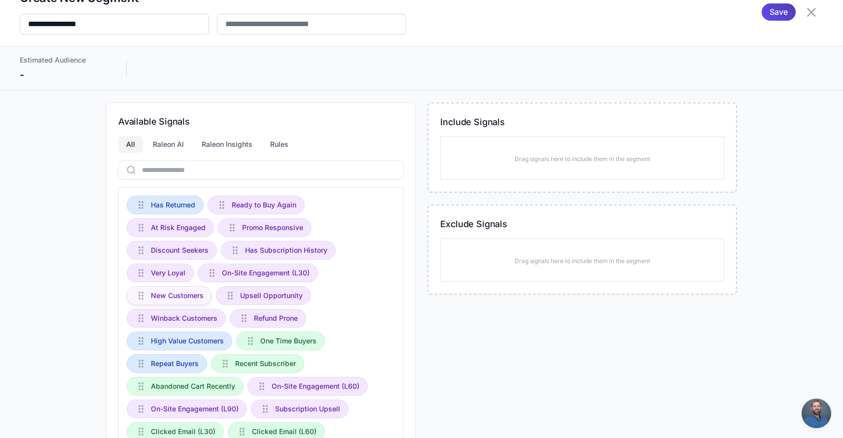
scroll to position [24, 0]
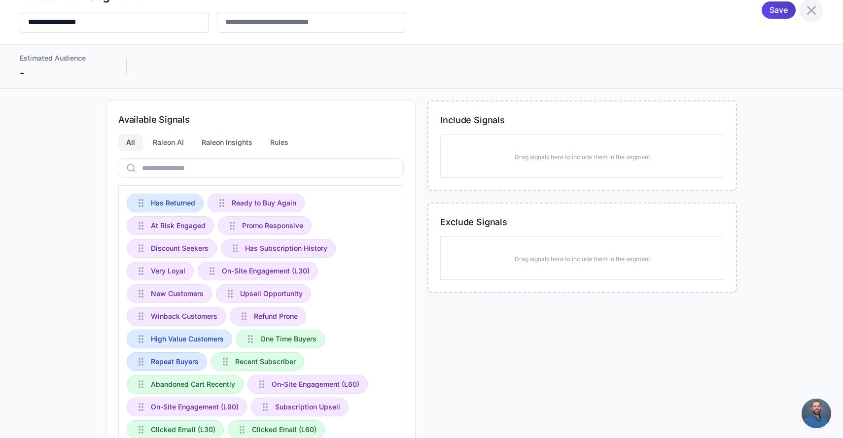
click at [811, 6] on icon at bounding box center [811, 10] width 16 height 16
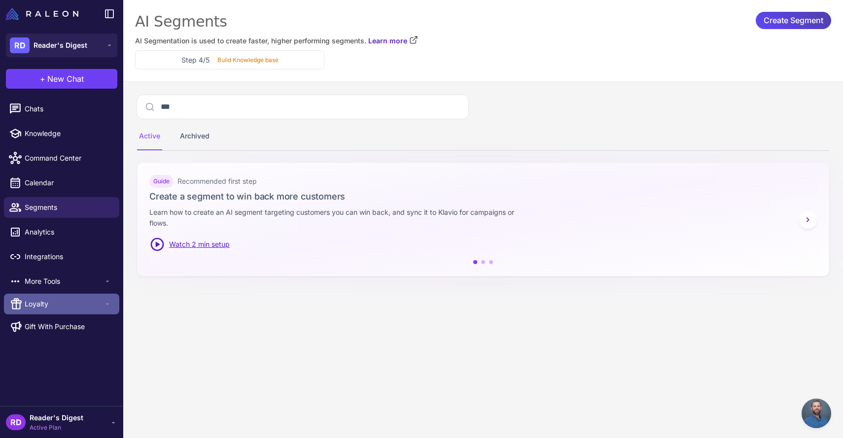
click at [31, 295] on div "Loyalty" at bounding box center [61, 304] width 115 height 21
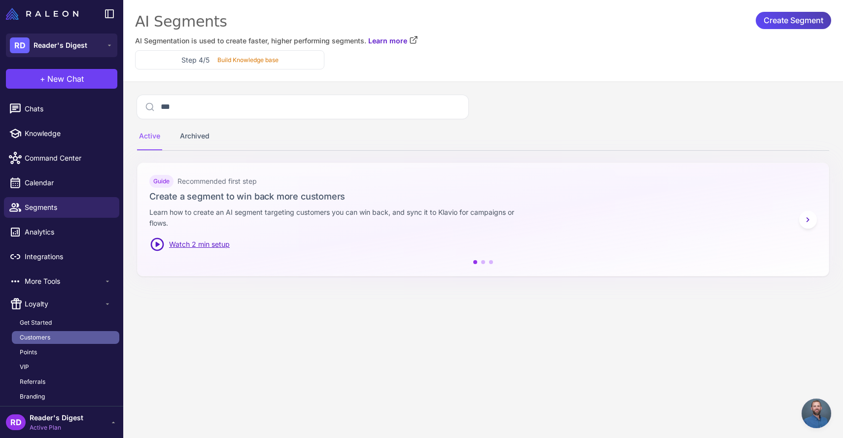
click at [32, 338] on span "Customers" at bounding box center [35, 337] width 31 height 9
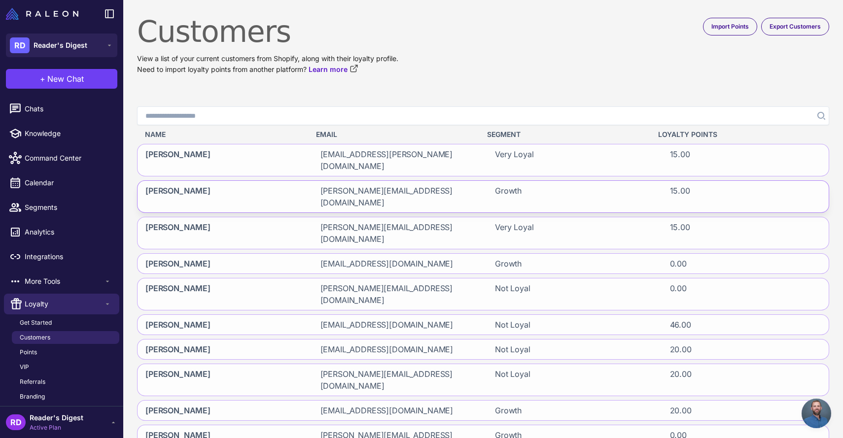
click at [167, 185] on span "Sebastian Funke" at bounding box center [177, 197] width 65 height 24
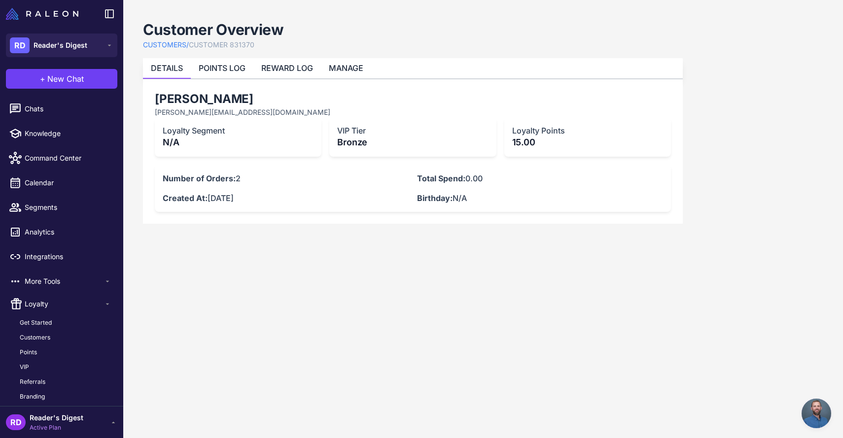
click at [171, 45] on link "CUSTOMERS /" at bounding box center [166, 44] width 46 height 11
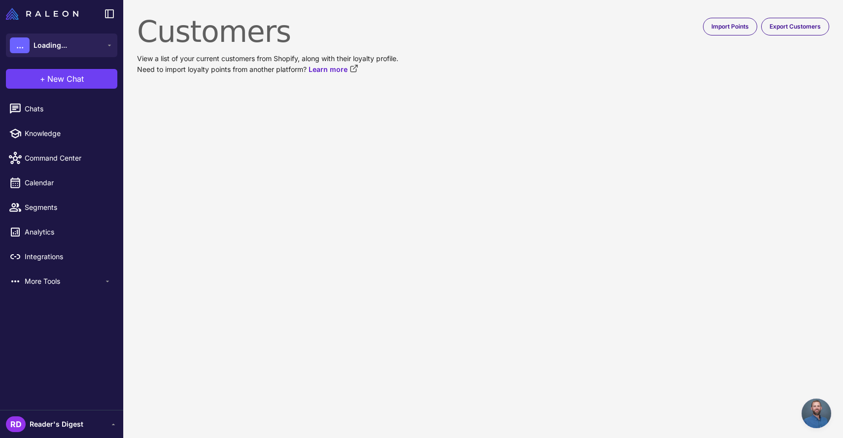
scroll to position [1451, 0]
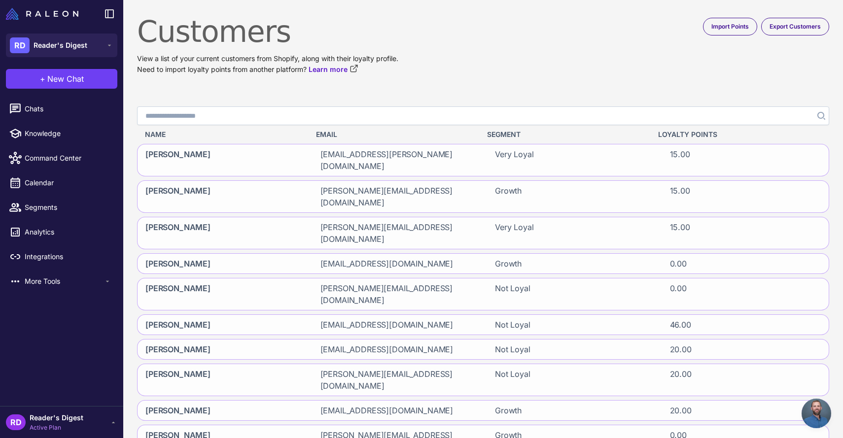
click at [200, 121] on input "Search" at bounding box center [483, 115] width 692 height 19
type input "**********"
click button "Search" at bounding box center [820, 115] width 18 height 19
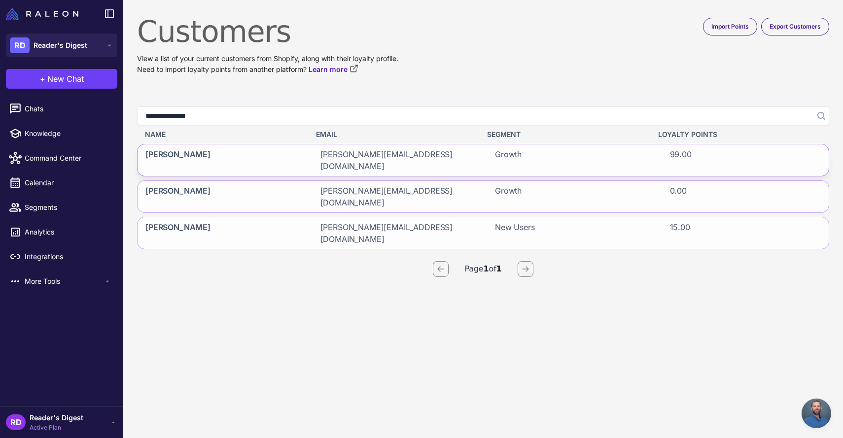
click at [169, 153] on span "Holger Deininger" at bounding box center [177, 160] width 65 height 24
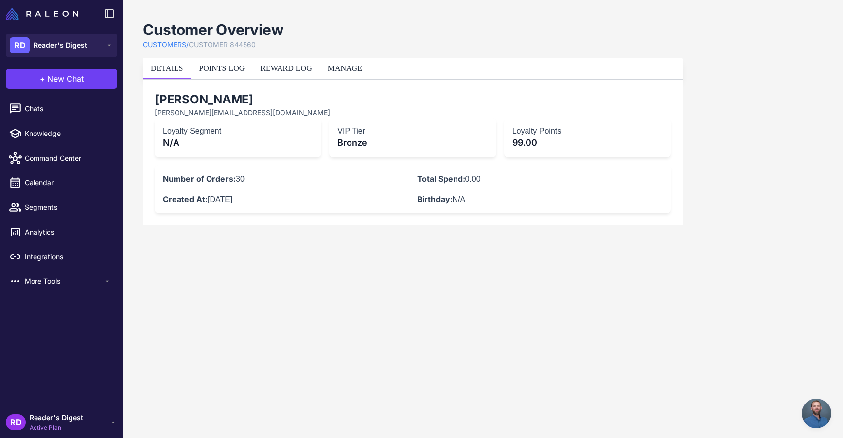
click at [349, 141] on p "Bronze" at bounding box center [412, 142] width 151 height 13
click at [351, 66] on link "MANAGE" at bounding box center [345, 68] width 34 height 8
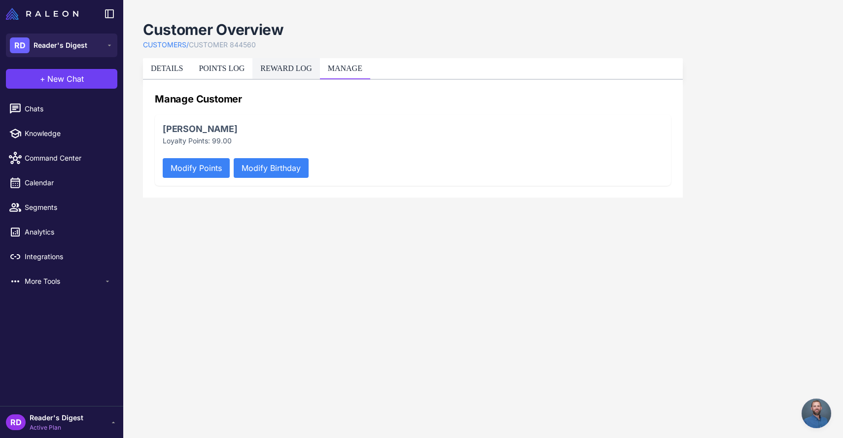
click at [306, 66] on link "REWARD LOG" at bounding box center [285, 68] width 51 height 8
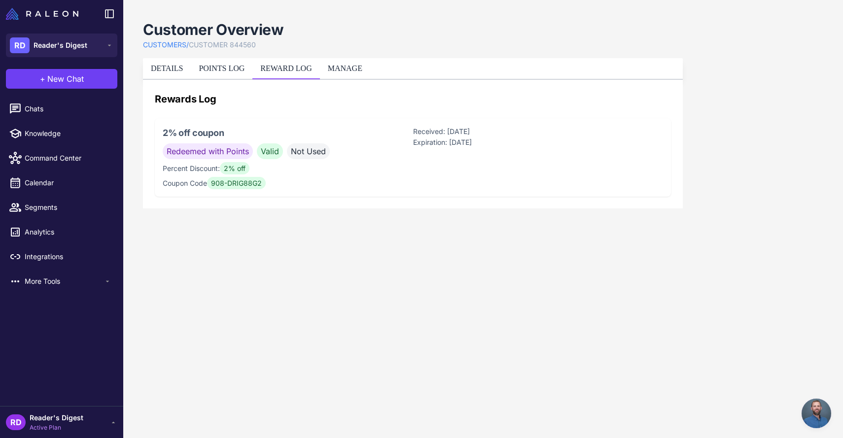
click at [234, 183] on span "908-DRIG88G2" at bounding box center [236, 183] width 59 height 12
click at [272, 182] on p "Coupon Code 908-DRIG88G2" at bounding box center [288, 183] width 250 height 11
click at [268, 151] on span "Valid" at bounding box center [270, 151] width 26 height 16
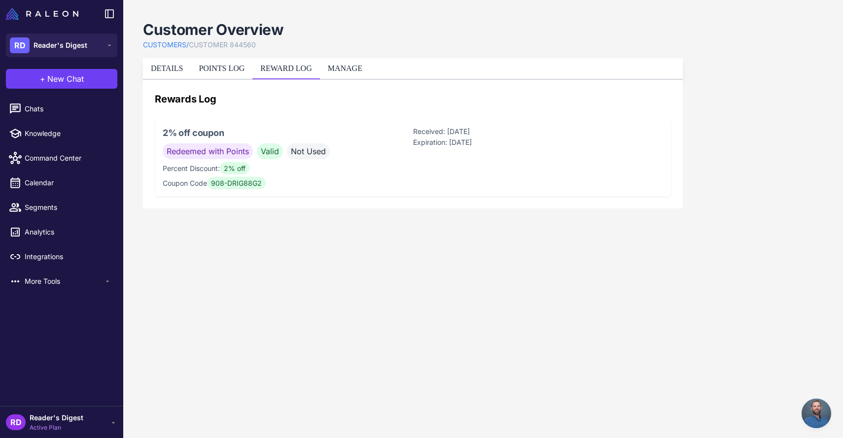
click at [276, 183] on p "Coupon Code 908-DRIG88G2" at bounding box center [288, 183] width 250 height 11
click at [203, 153] on span "Redeemed with Points" at bounding box center [208, 151] width 90 height 16
click at [165, 68] on link "DETAILS" at bounding box center [167, 68] width 32 height 8
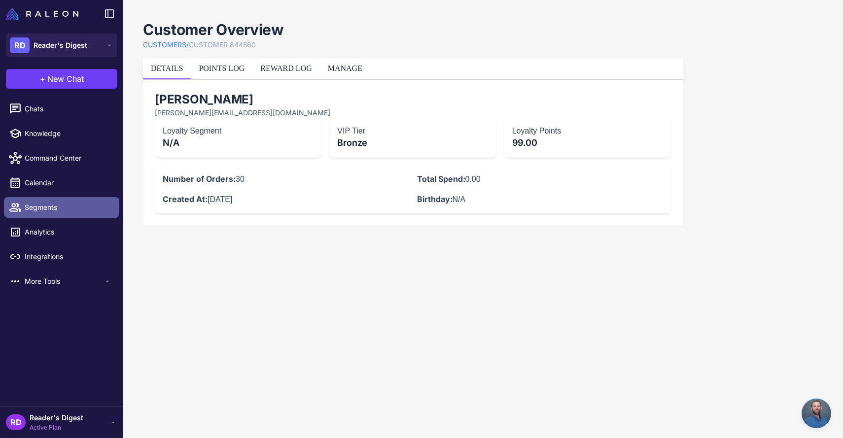
click at [45, 210] on span "Segments" at bounding box center [68, 207] width 87 height 11
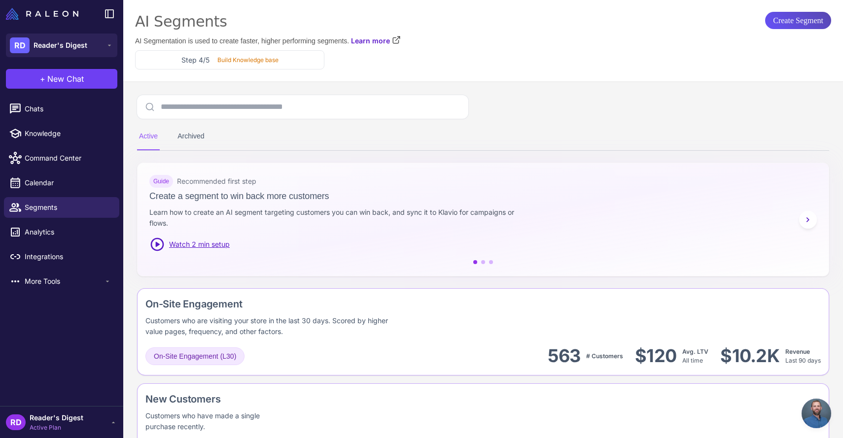
click at [788, 24] on span "Create Segment" at bounding box center [798, 20] width 50 height 17
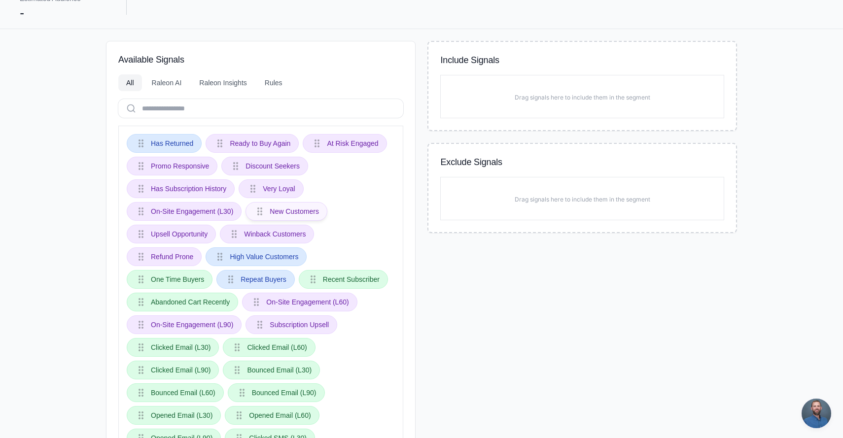
scroll to position [76, 0]
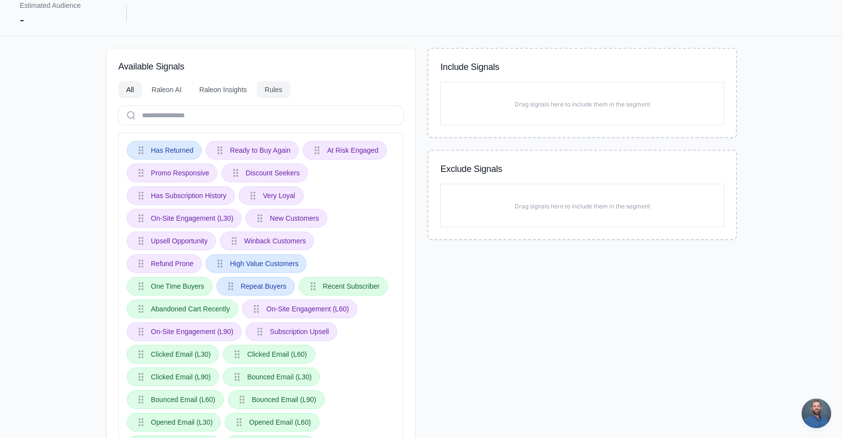
click at [285, 91] on div "Rules" at bounding box center [274, 89] width 34 height 17
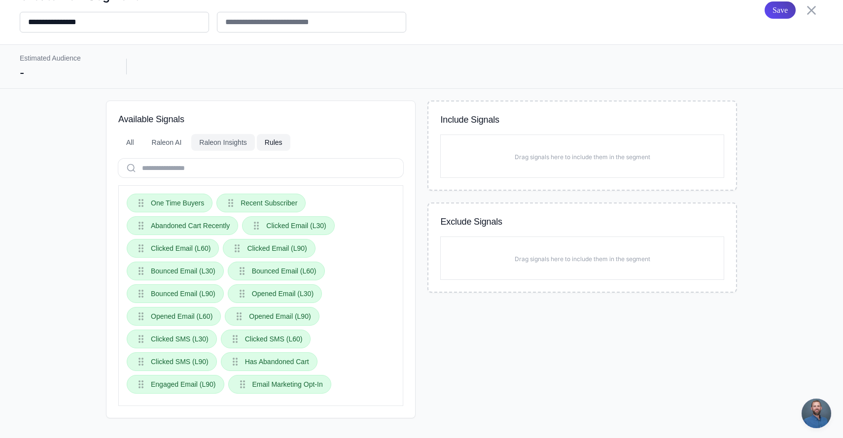
click at [222, 140] on div "Raleon Insights" at bounding box center [223, 142] width 64 height 17
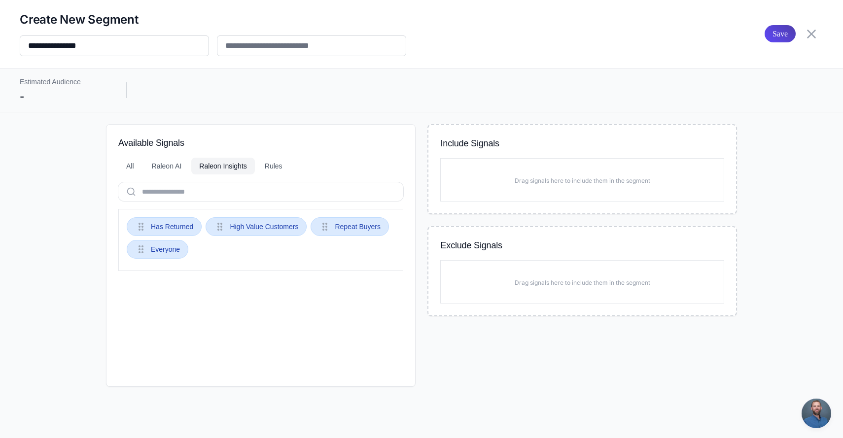
scroll to position [0, 0]
click at [160, 165] on div "Raleon AI" at bounding box center [167, 166] width 46 height 17
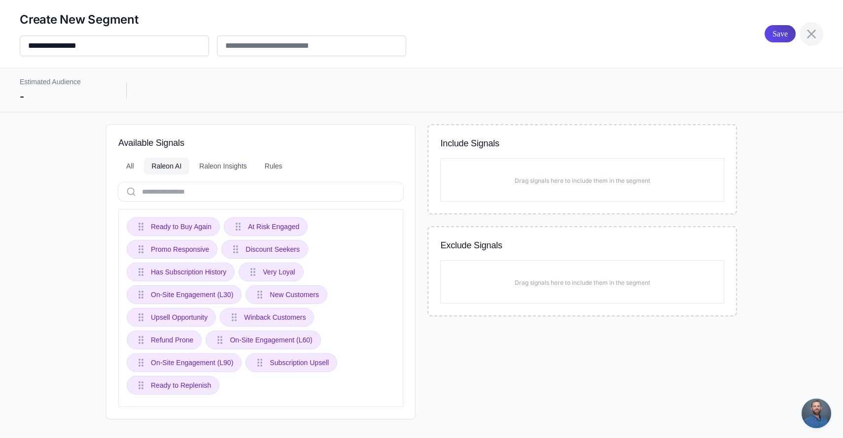
click at [809, 30] on icon at bounding box center [811, 34] width 16 height 16
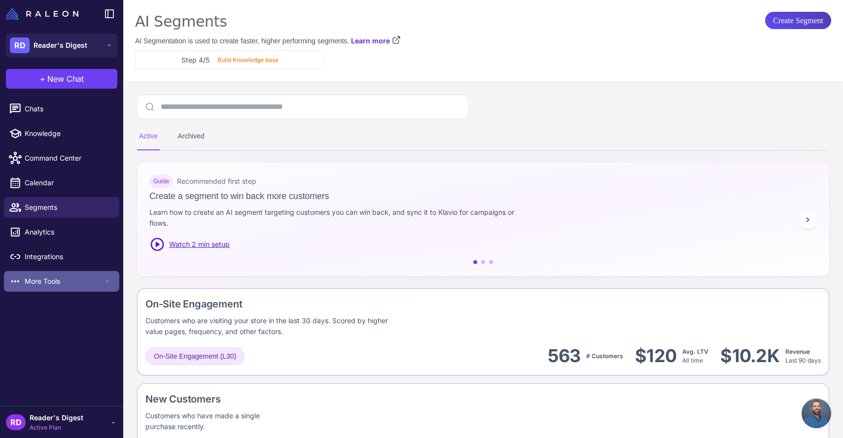
click at [28, 279] on span "More Tools" at bounding box center [64, 281] width 79 height 11
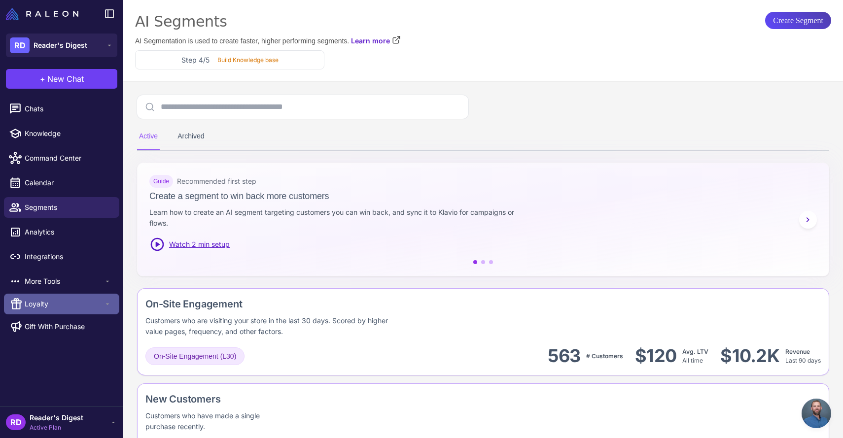
click at [30, 307] on span "Loyalty" at bounding box center [64, 304] width 79 height 11
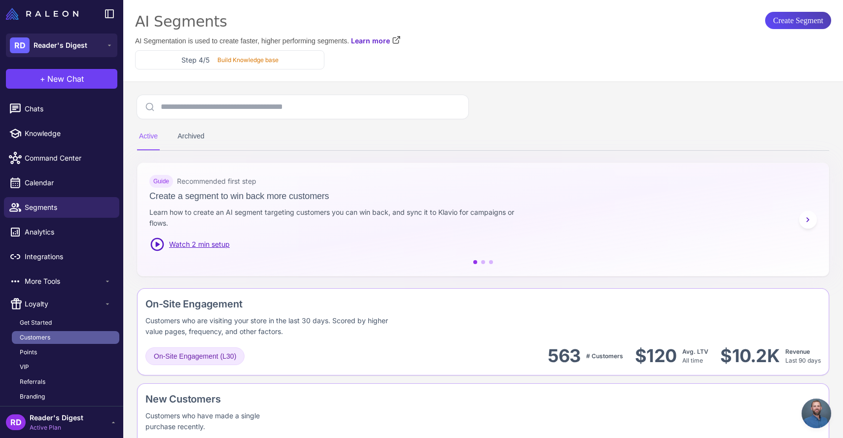
click at [33, 335] on span "Customers" at bounding box center [35, 337] width 31 height 9
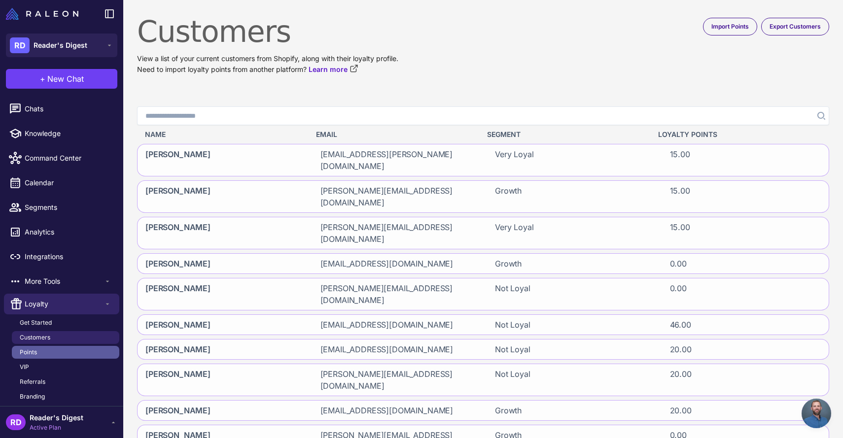
click at [40, 351] on link "Points" at bounding box center [65, 352] width 107 height 13
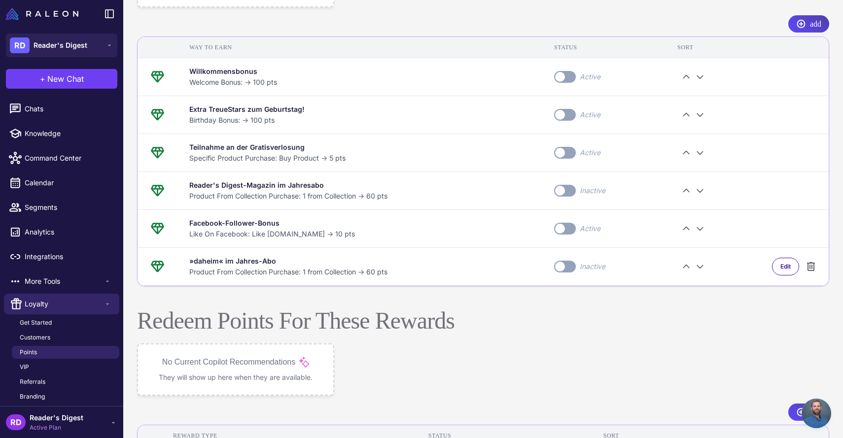
scroll to position [393, 0]
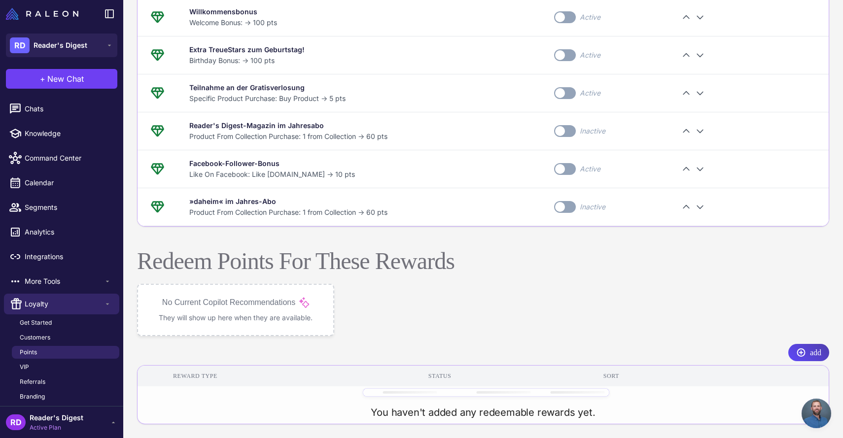
click at [218, 315] on p "They will show up here when they are available." at bounding box center [235, 317] width 171 height 11
click at [810, 349] on span "add" at bounding box center [815, 352] width 11 height 17
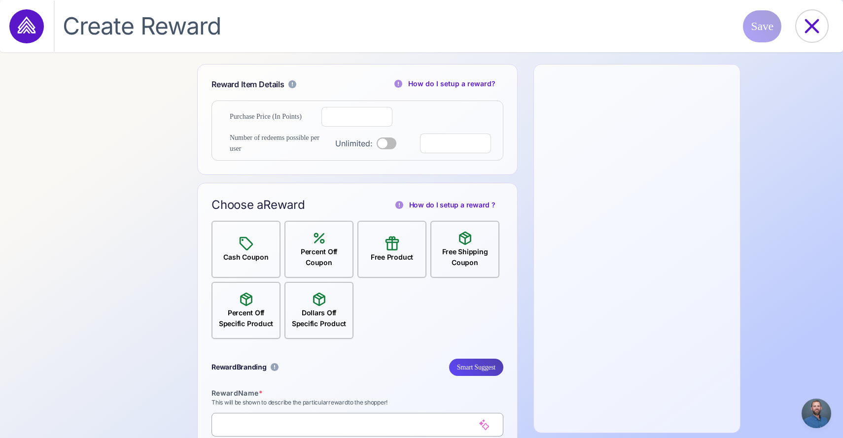
select select "**********"
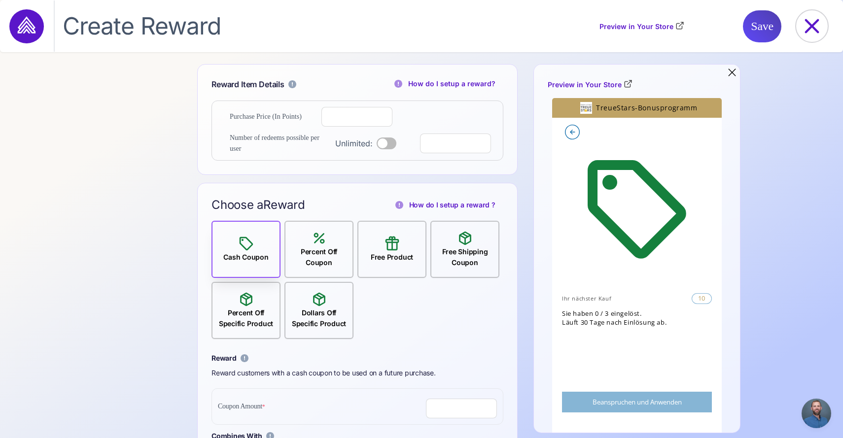
click at [327, 245] on div "Percent Off Coupon" at bounding box center [318, 249] width 67 height 38
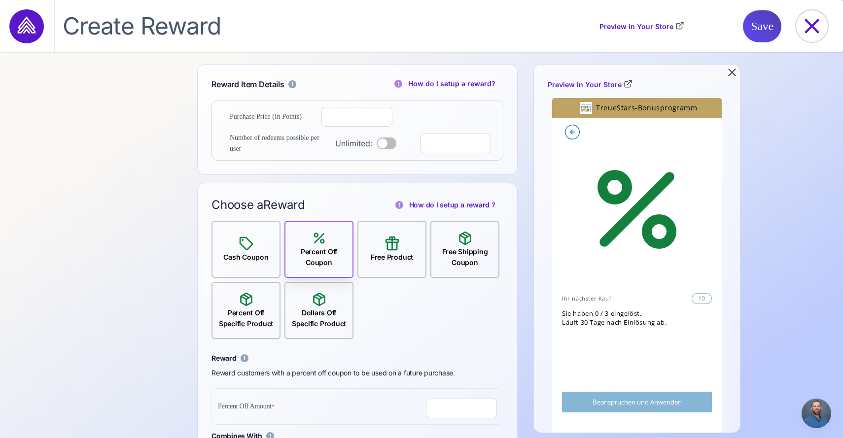
click at [359, 116] on input "**" at bounding box center [361, 117] width 71 height 20
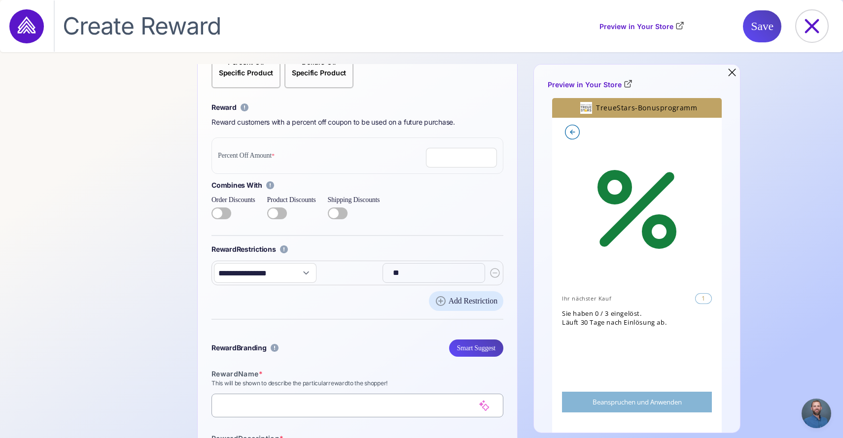
scroll to position [250, 0]
type input "*"
click at [445, 161] on input "number" at bounding box center [461, 158] width 71 height 20
type input "*"
click at [223, 213] on label at bounding box center [221, 214] width 20 height 12
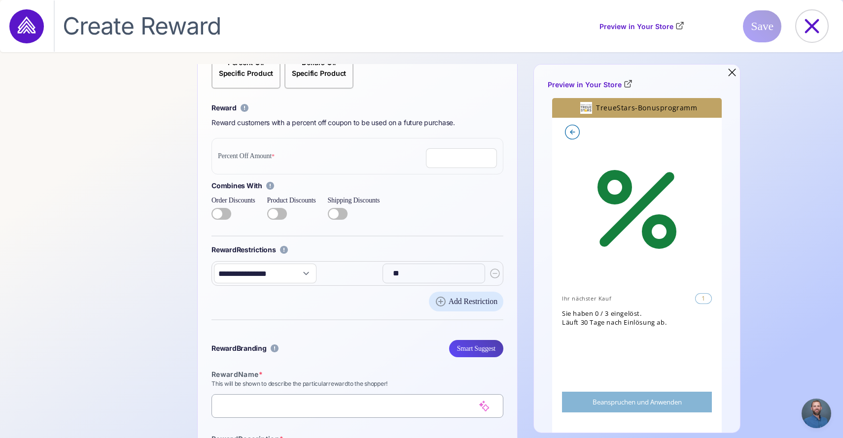
click at [282, 212] on label at bounding box center [277, 214] width 20 height 12
click at [347, 212] on label at bounding box center [338, 214] width 20 height 12
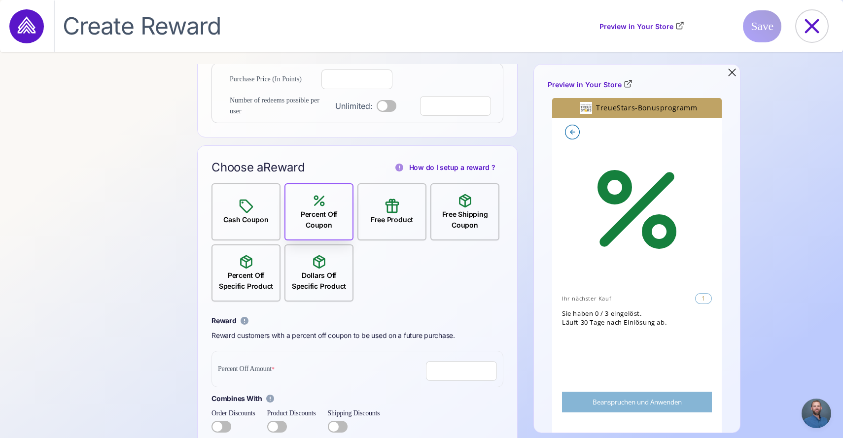
scroll to position [0, 0]
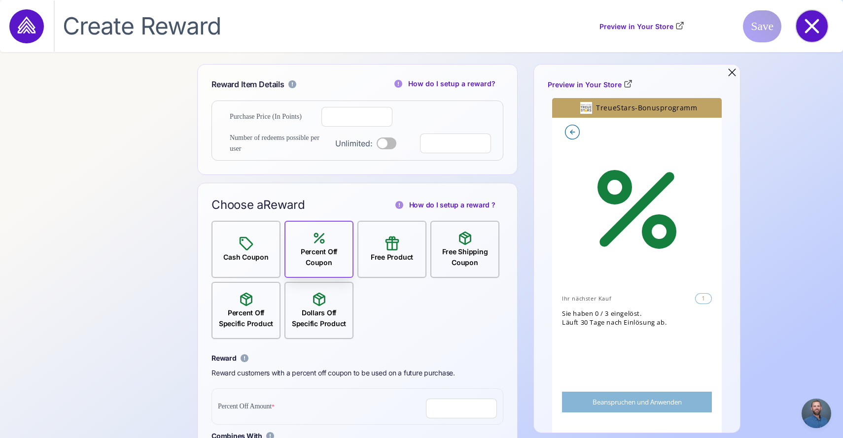
click at [809, 27] on icon at bounding box center [812, 26] width 32 height 32
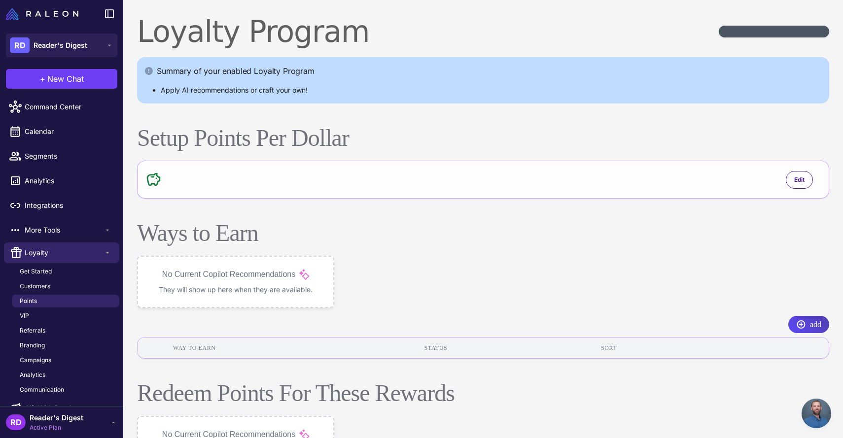
scroll to position [70, 0]
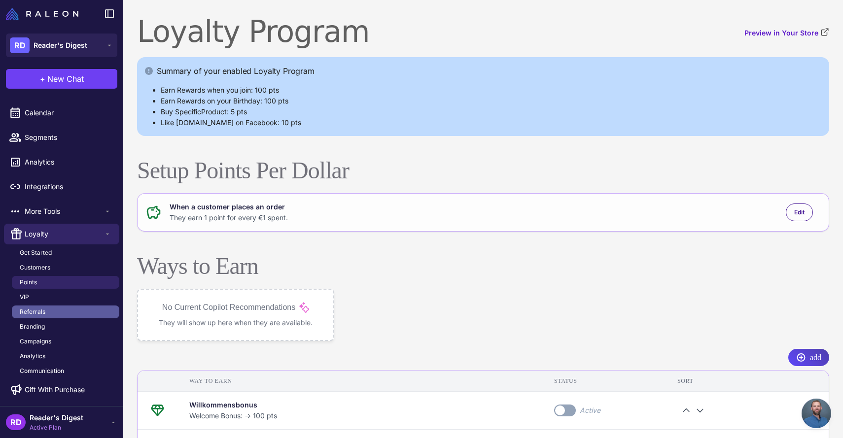
click at [38, 317] on link "Referrals" at bounding box center [65, 312] width 107 height 13
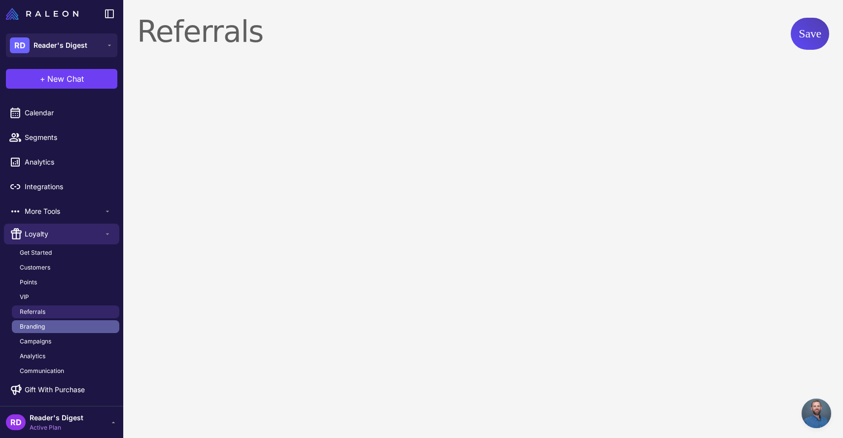
select select "******"
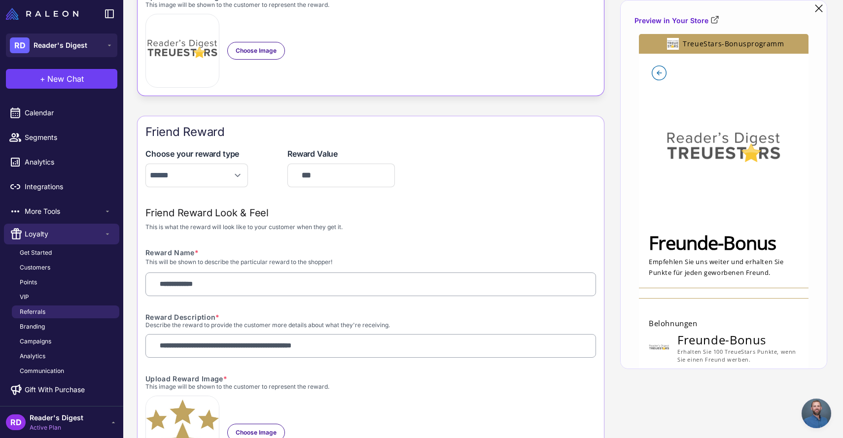
scroll to position [473, 0]
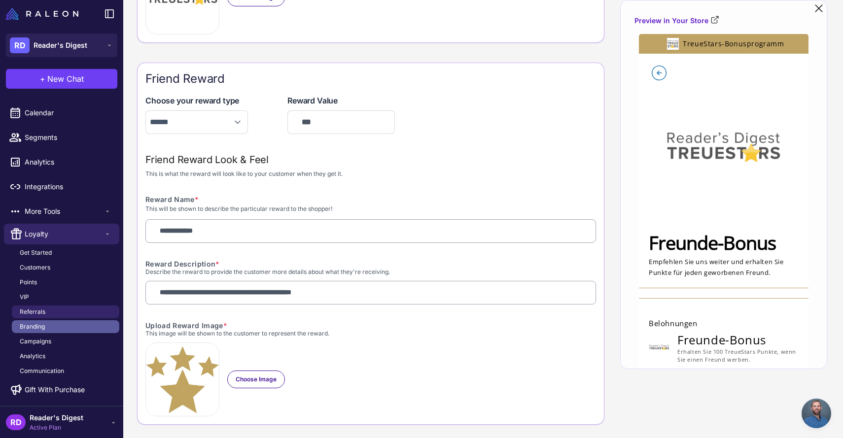
click at [35, 322] on span "Branding" at bounding box center [32, 326] width 25 height 9
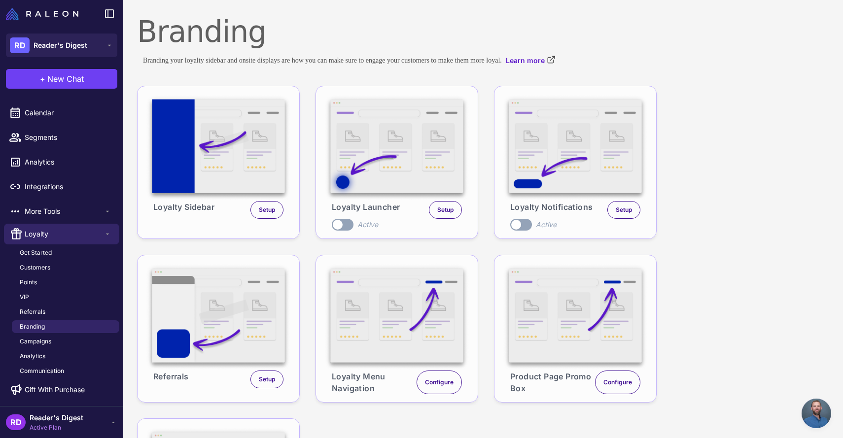
scroll to position [157, 0]
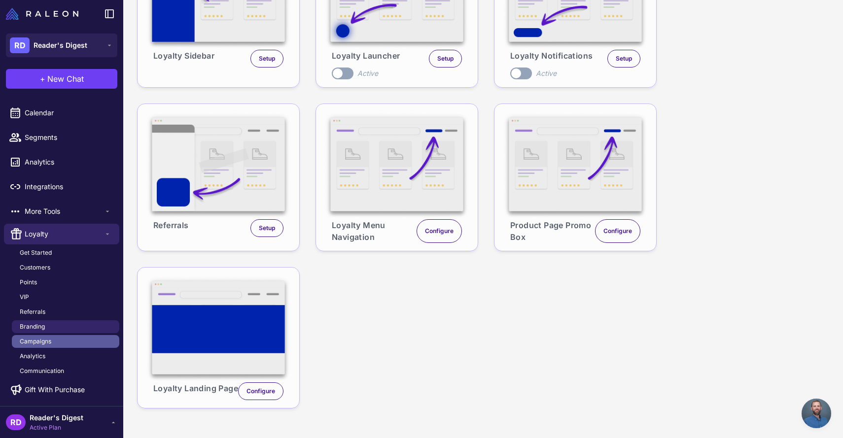
click at [42, 343] on span "Campaigns" at bounding box center [36, 341] width 32 height 9
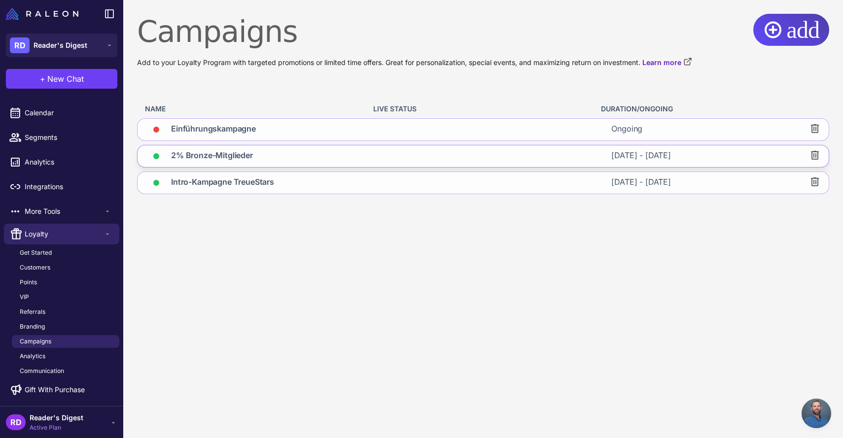
click at [206, 163] on div "2% Bronze-Mitglieder" at bounding box center [249, 156] width 225 height 22
click at [211, 156] on span "2% Bronze-Mitglieder" at bounding box center [212, 156] width 82 height 14
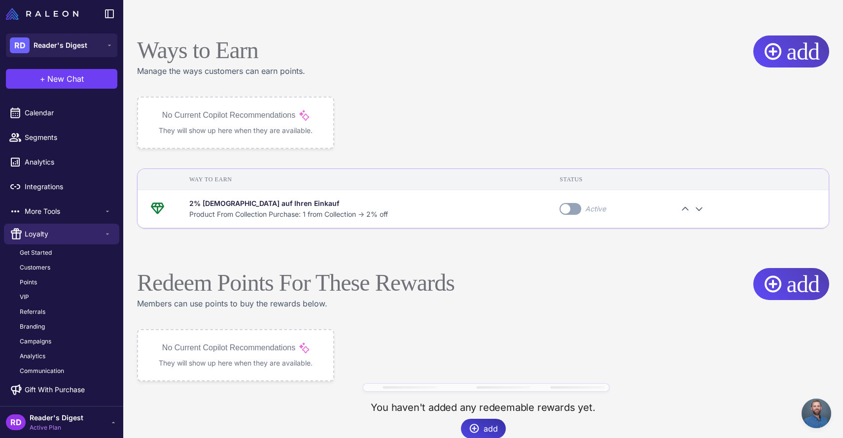
scroll to position [603, 0]
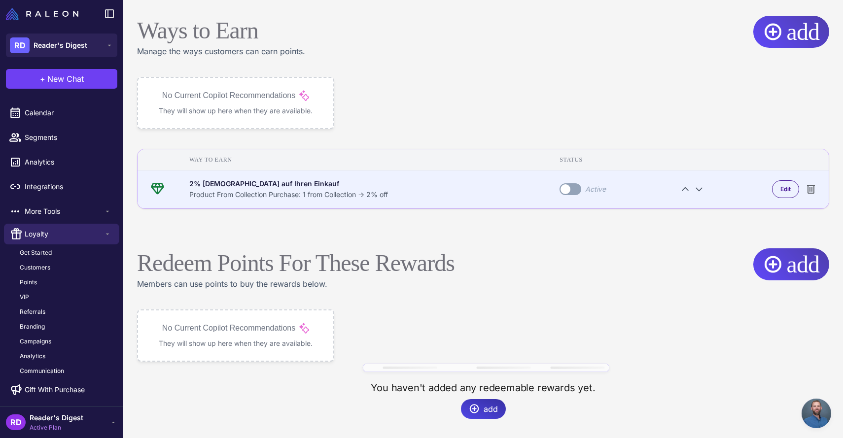
click at [311, 185] on div "2% Rabatt auf Ihren Einkauf" at bounding box center [362, 183] width 346 height 11
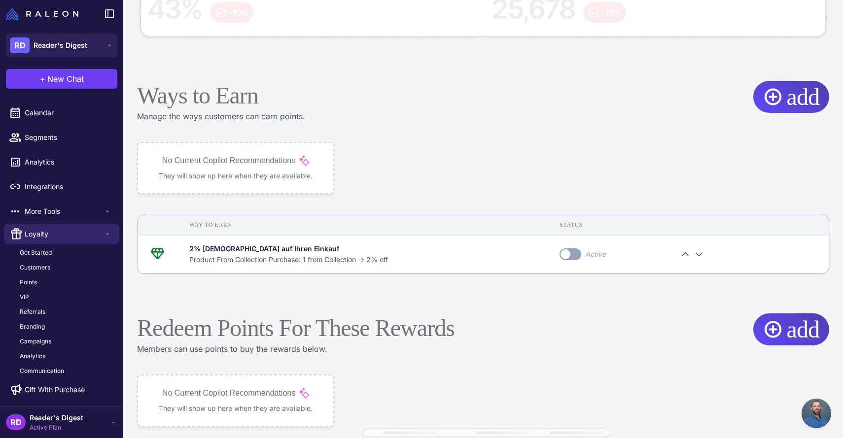
scroll to position [603, 0]
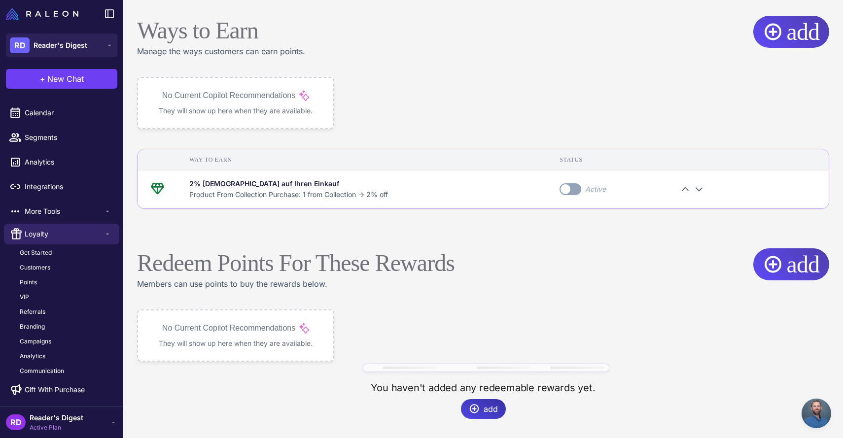
click at [239, 340] on p "They will show up here when they are available." at bounding box center [235, 343] width 171 height 11
click at [788, 259] on span "add" at bounding box center [803, 264] width 33 height 32
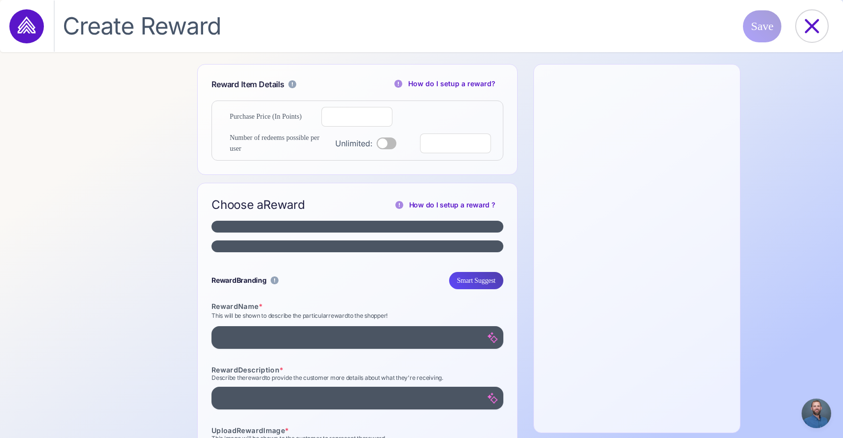
select select "**********"
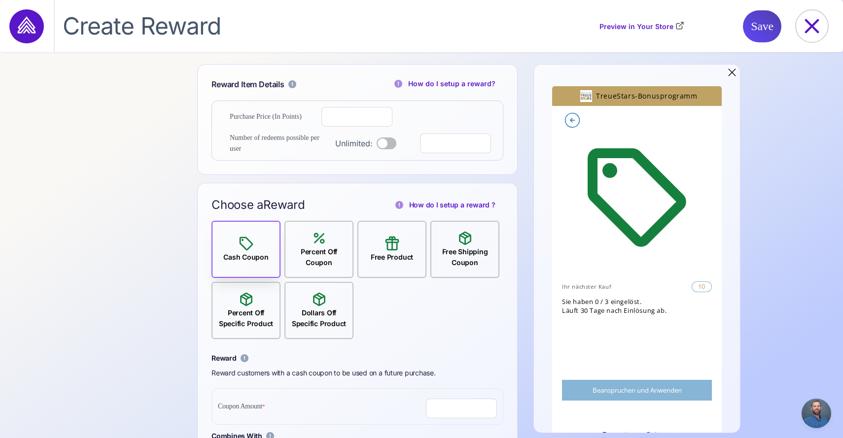
click at [318, 246] on icon at bounding box center [319, 238] width 16 height 16
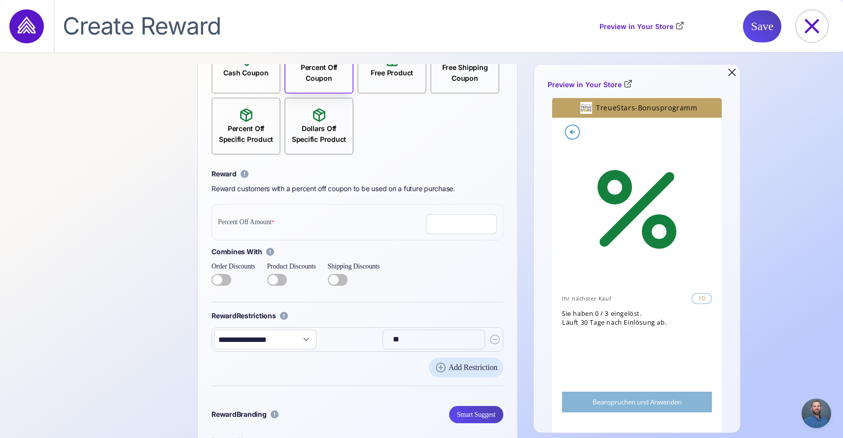
scroll to position [186, 0]
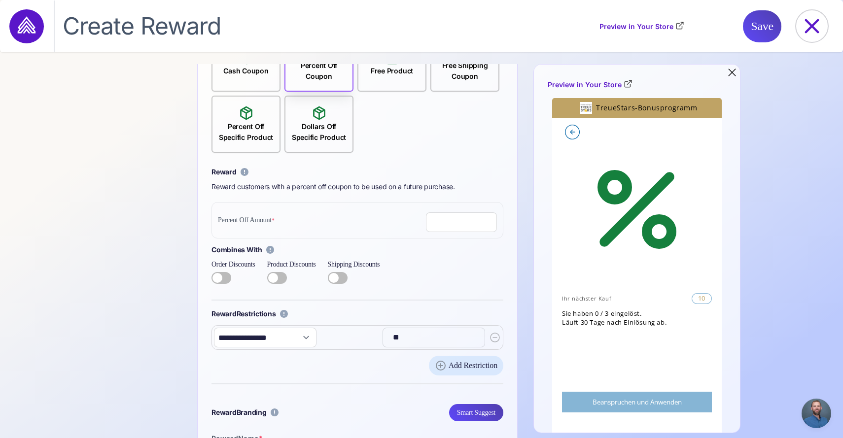
click at [457, 224] on input "number" at bounding box center [461, 222] width 71 height 20
type input "*"
click at [794, 12] on div "Save" at bounding box center [769, 26] width 52 height 32
click at [816, 41] on icon at bounding box center [812, 26] width 32 height 32
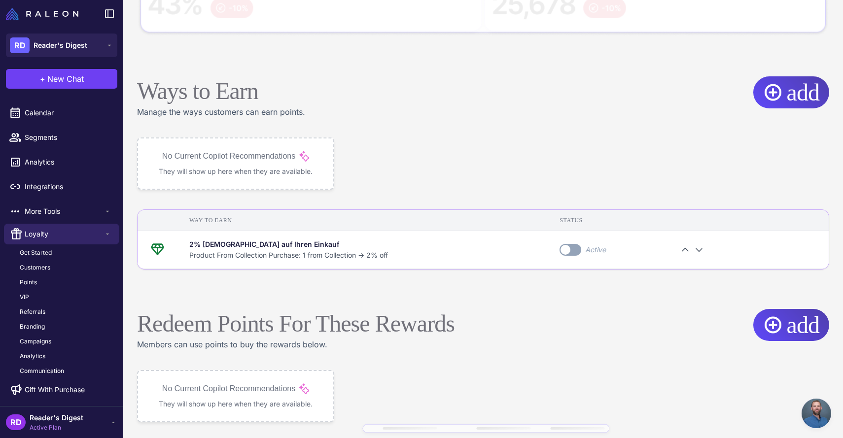
scroll to position [538, 0]
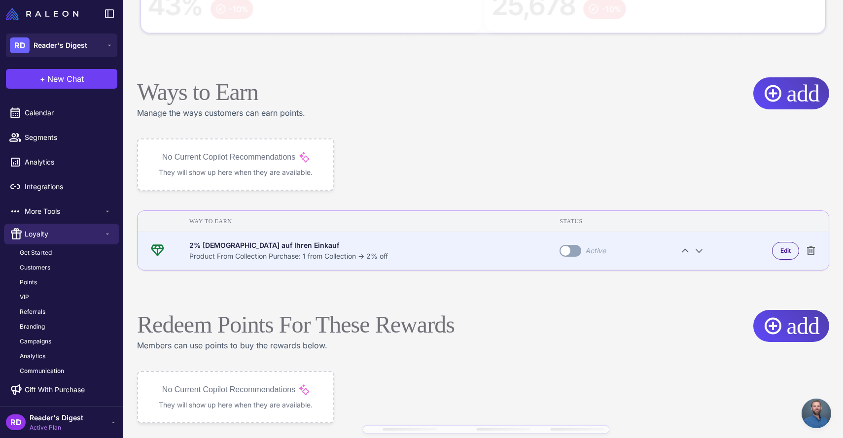
click at [467, 247] on div "2% Rabatt auf Ihren Einkauf" at bounding box center [362, 245] width 346 height 11
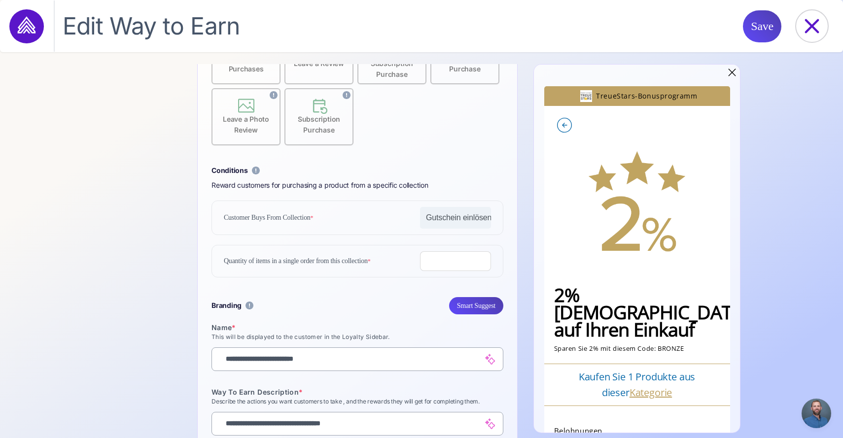
scroll to position [261, 0]
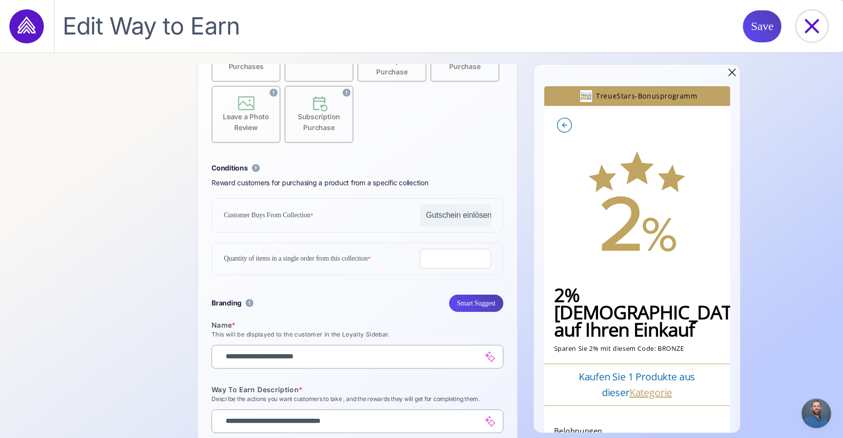
click at [630, 386] on link "Kategorie" at bounding box center [650, 392] width 42 height 13
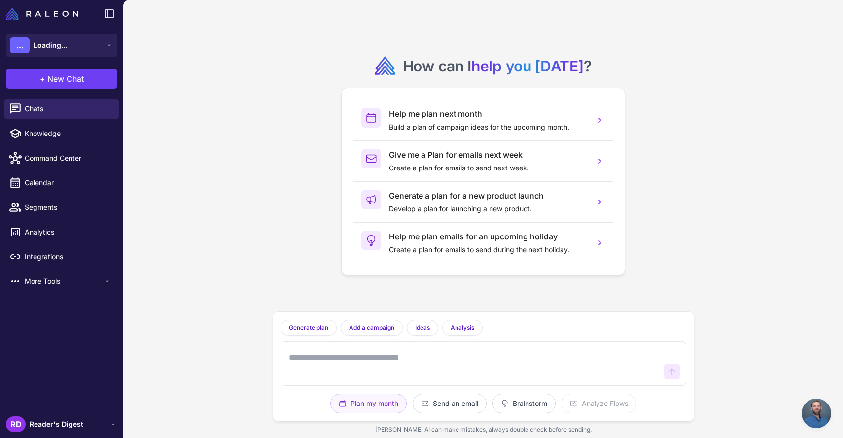
scroll to position [1451, 0]
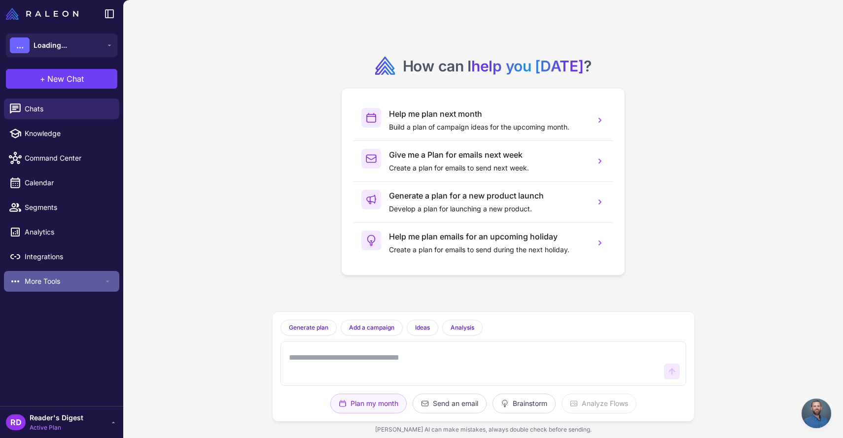
click at [44, 277] on span "More Tools" at bounding box center [64, 281] width 79 height 11
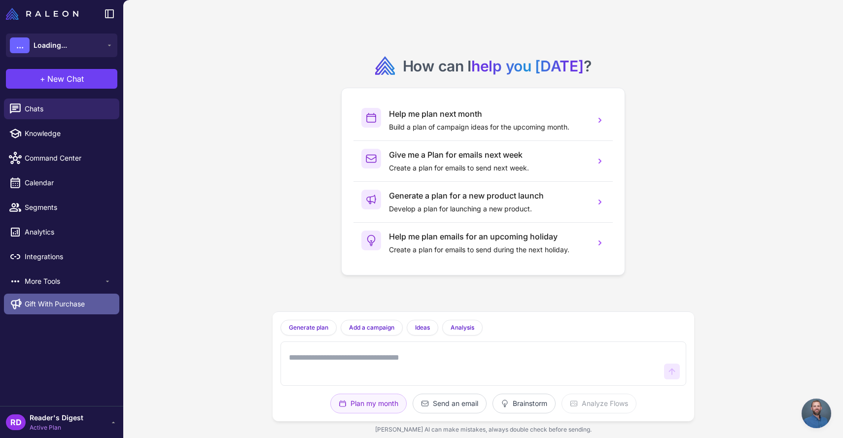
click at [48, 309] on link "Gift With Purchase" at bounding box center [61, 304] width 115 height 21
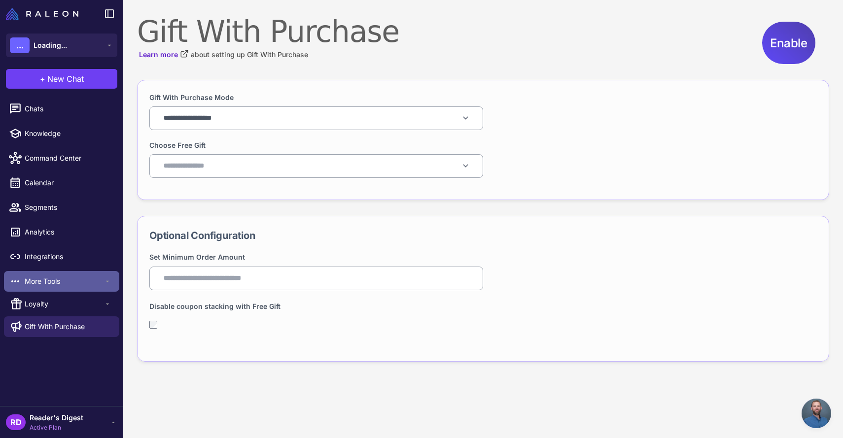
click at [45, 283] on span "More Tools" at bounding box center [64, 281] width 79 height 11
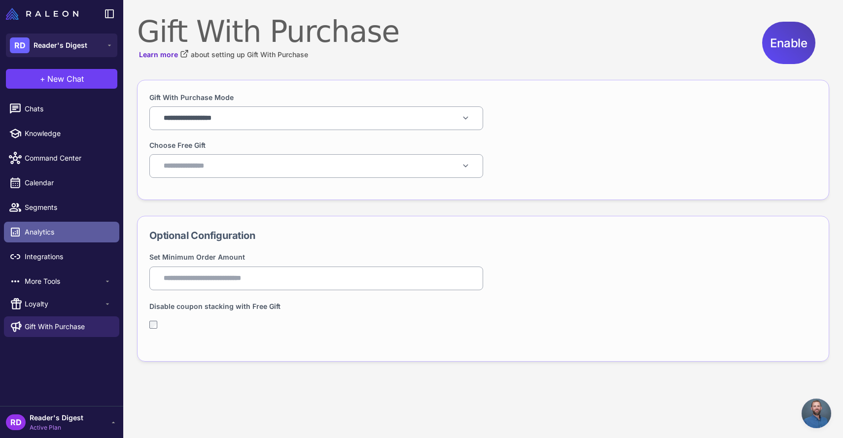
click at [42, 232] on span "Analytics" at bounding box center [68, 232] width 87 height 11
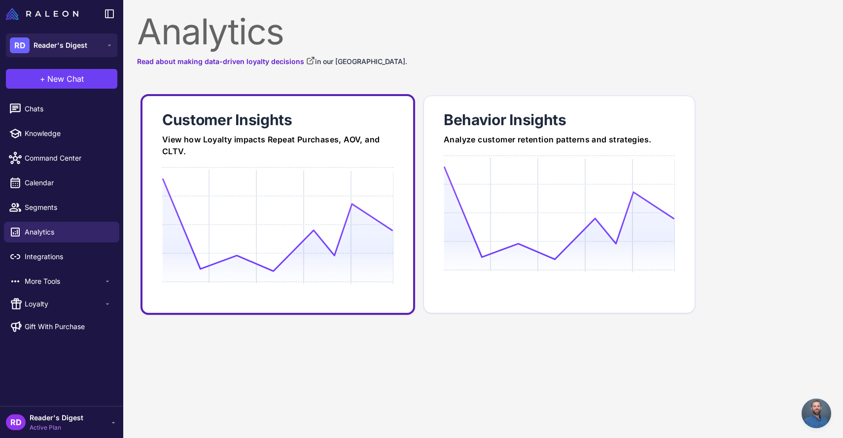
click at [276, 168] on div at bounding box center [277, 167] width 231 height 1
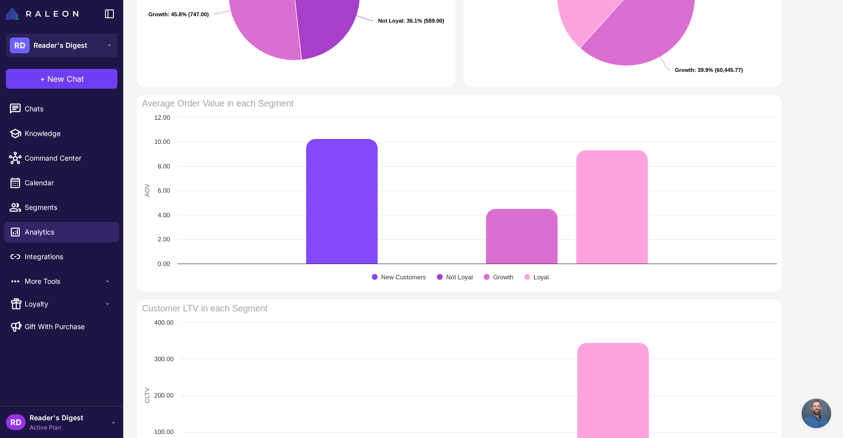
scroll to position [391, 0]
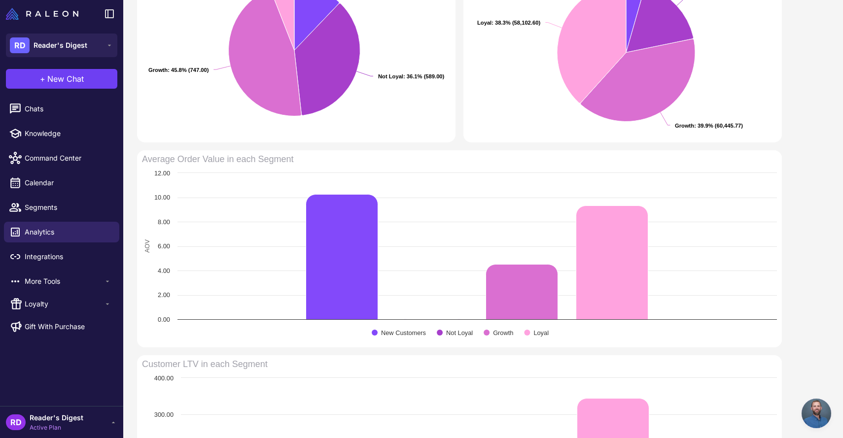
click at [49, 419] on span "Reader's Digest" at bounding box center [57, 417] width 54 height 11
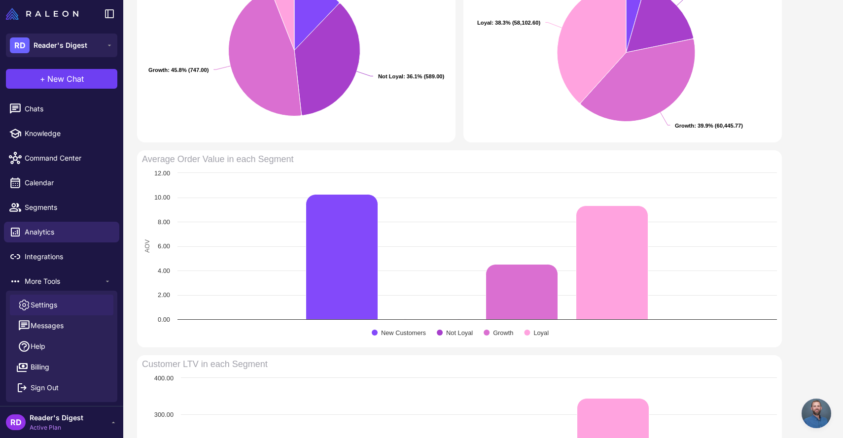
click at [58, 301] on link "Settings" at bounding box center [61, 305] width 103 height 21
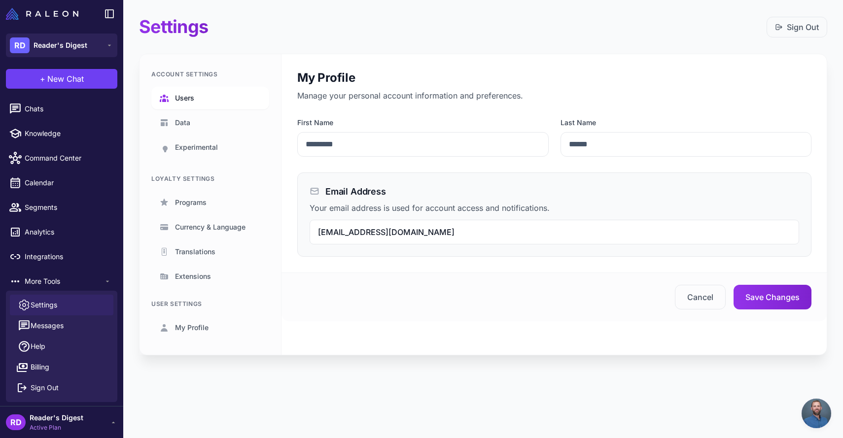
click at [181, 96] on span "Users" at bounding box center [184, 98] width 19 height 11
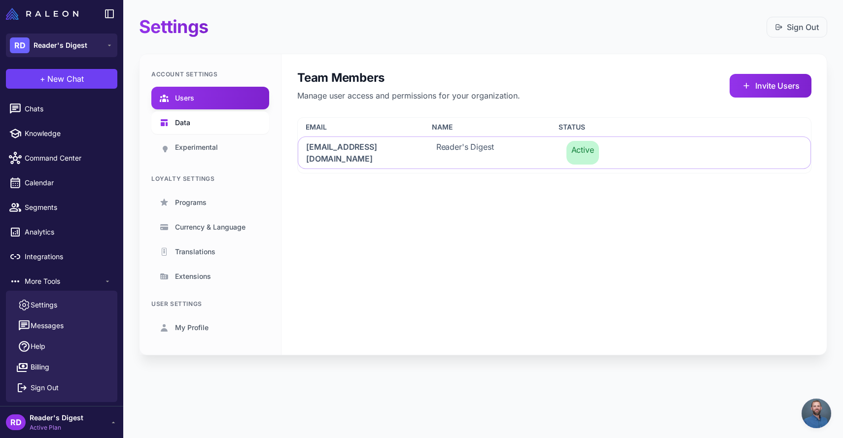
click at [182, 120] on span "Data" at bounding box center [182, 122] width 15 height 11
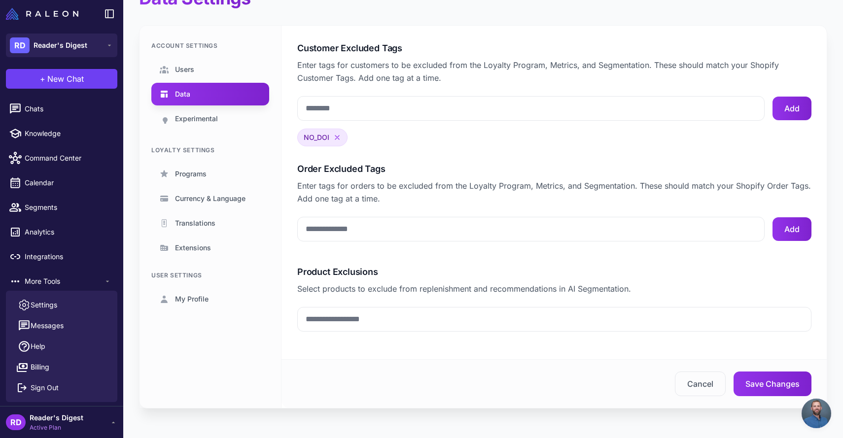
scroll to position [30, 0]
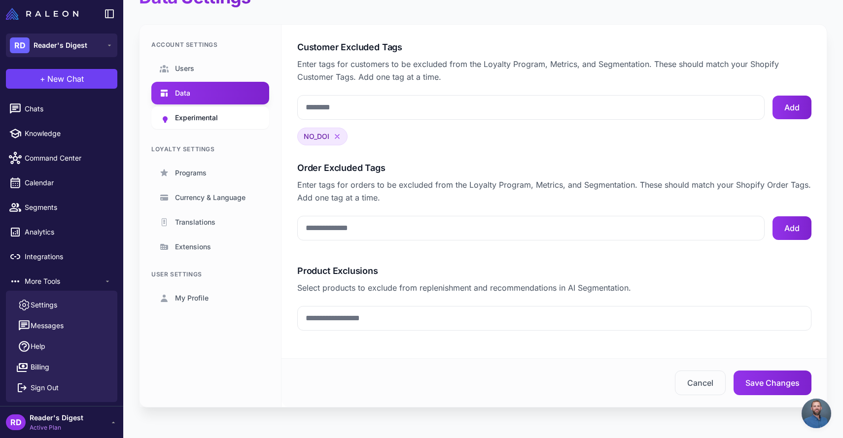
click at [204, 117] on span "Experimental" at bounding box center [196, 117] width 43 height 11
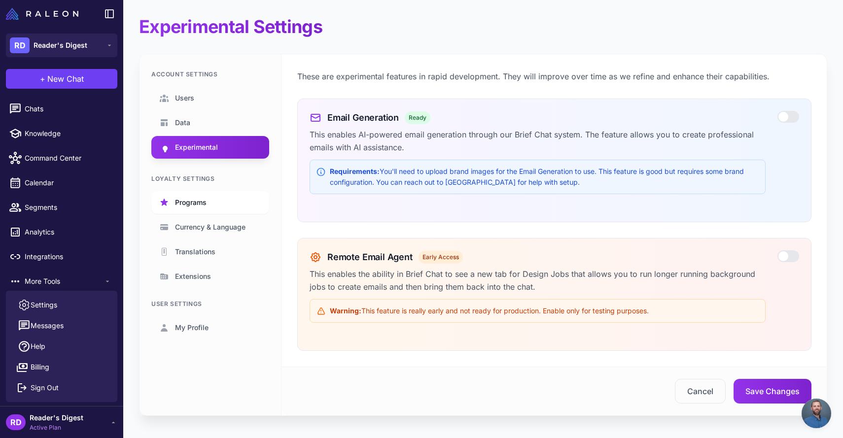
click at [195, 201] on span "Programs" at bounding box center [191, 202] width 32 height 11
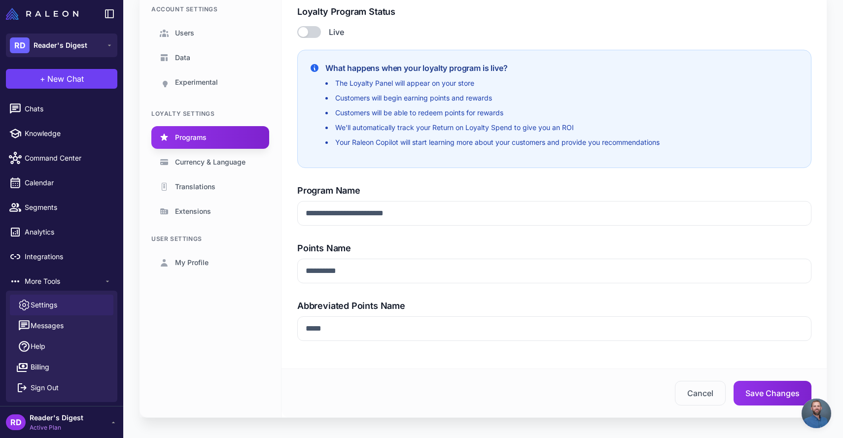
scroll to position [66, 0]
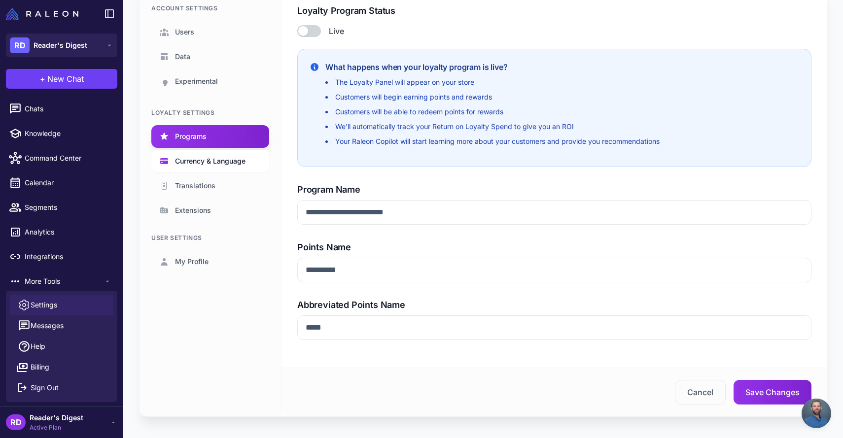
click at [202, 163] on span "Currency & Language" at bounding box center [210, 161] width 70 height 11
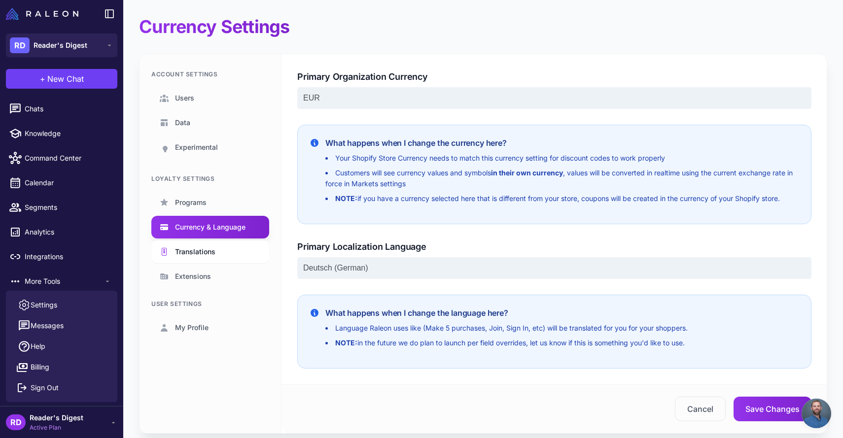
click at [188, 248] on span "Translations" at bounding box center [195, 251] width 40 height 11
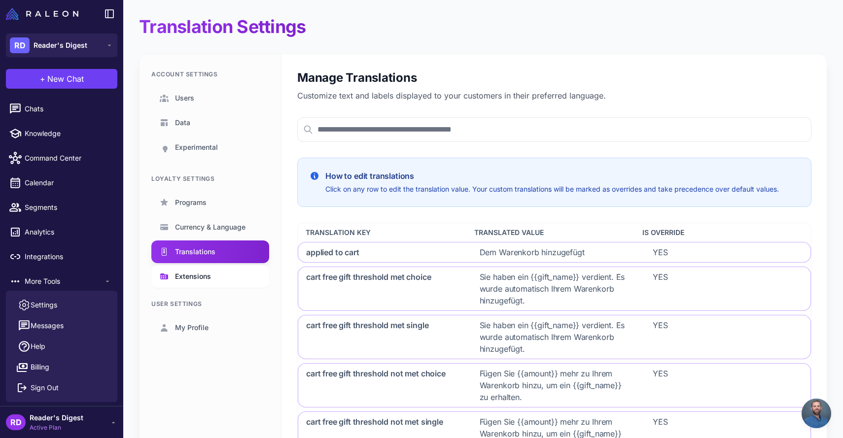
click at [190, 276] on span "Extensions" at bounding box center [193, 276] width 36 height 11
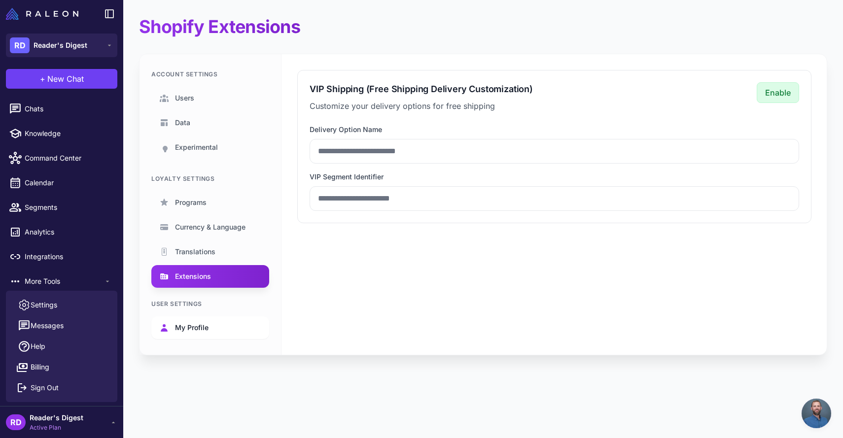
click at [191, 330] on span "My Profile" at bounding box center [192, 327] width 34 height 11
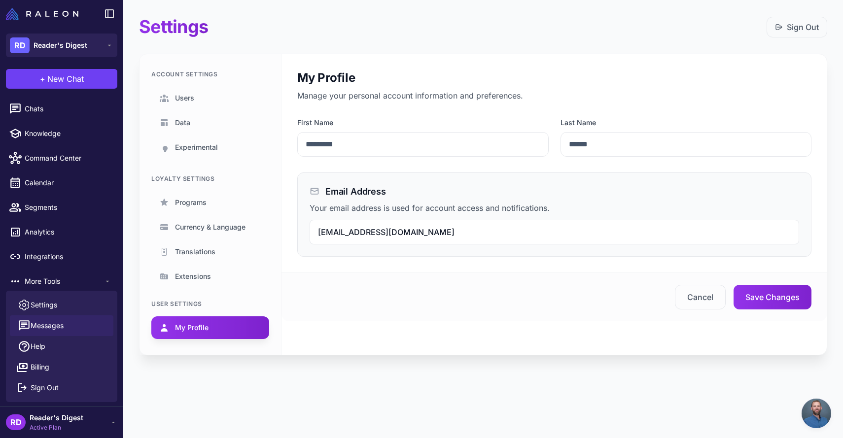
click at [41, 330] on span "Messages" at bounding box center [47, 325] width 33 height 11
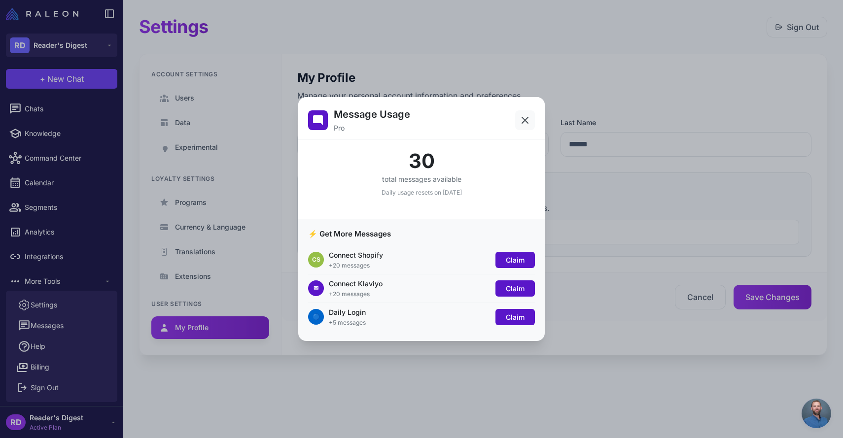
click at [530, 114] on icon at bounding box center [525, 120] width 12 height 12
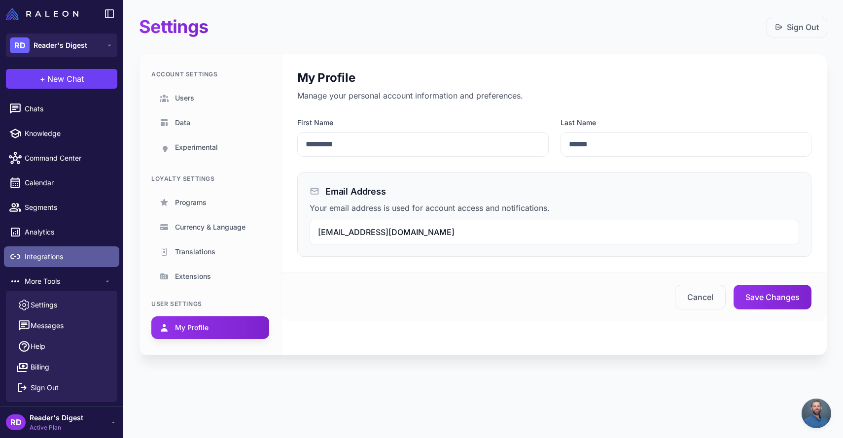
click at [44, 254] on span "Integrations" at bounding box center [68, 256] width 87 height 11
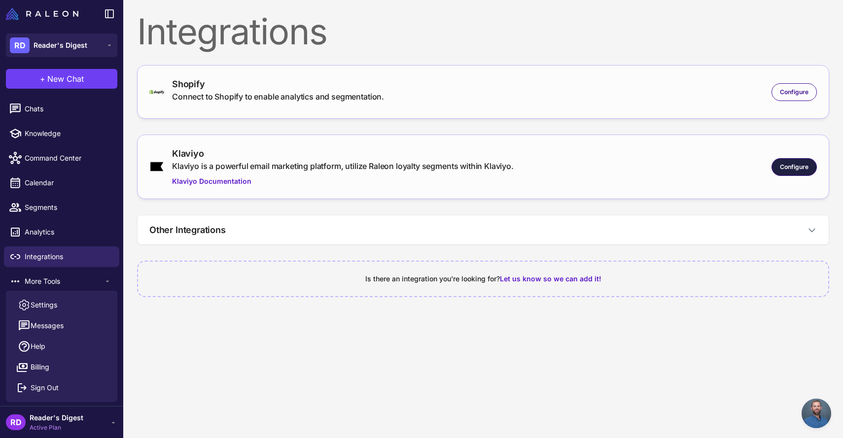
click at [792, 167] on span "Configure" at bounding box center [794, 167] width 29 height 9
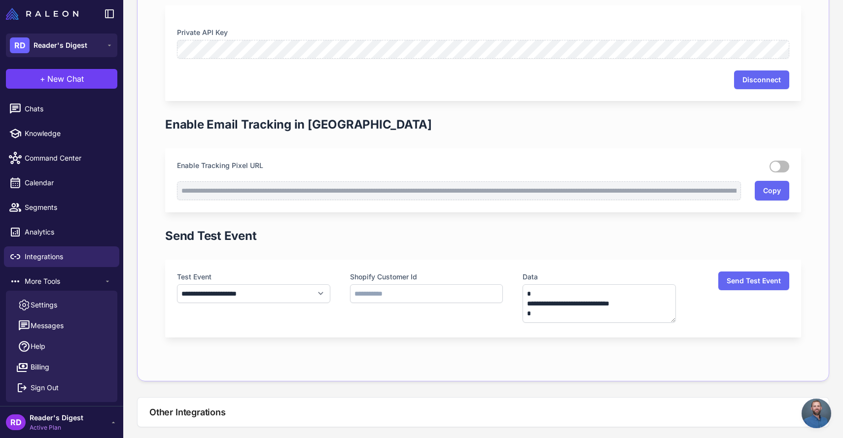
scroll to position [442, 0]
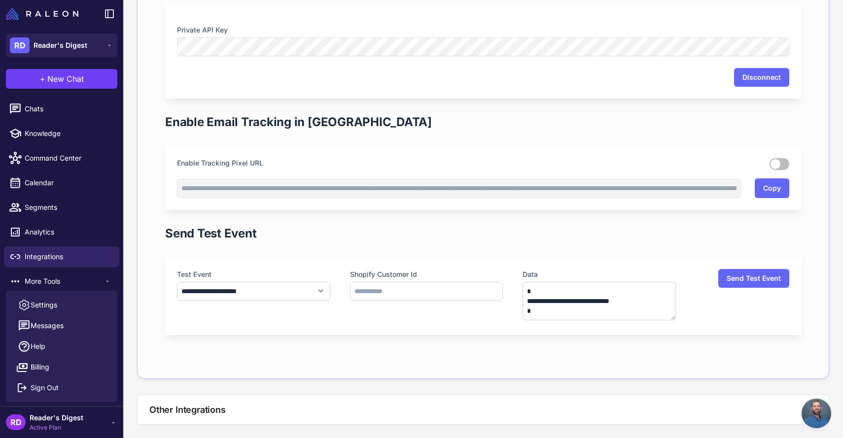
click at [300, 302] on div "**********" at bounding box center [253, 296] width 153 height 54
click at [315, 292] on select "**********" at bounding box center [253, 291] width 153 height 19
select select "**********"
click at [177, 282] on select "**********" at bounding box center [253, 291] width 153 height 19
type textarea "**"
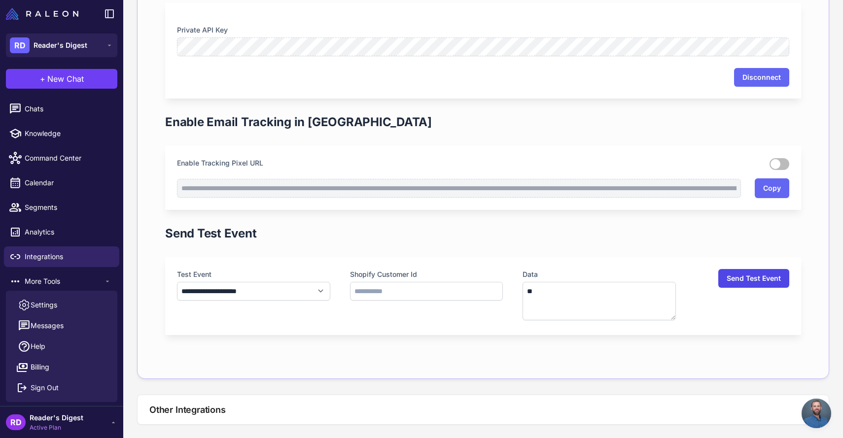
click at [745, 280] on button "Send Test Event" at bounding box center [753, 278] width 71 height 19
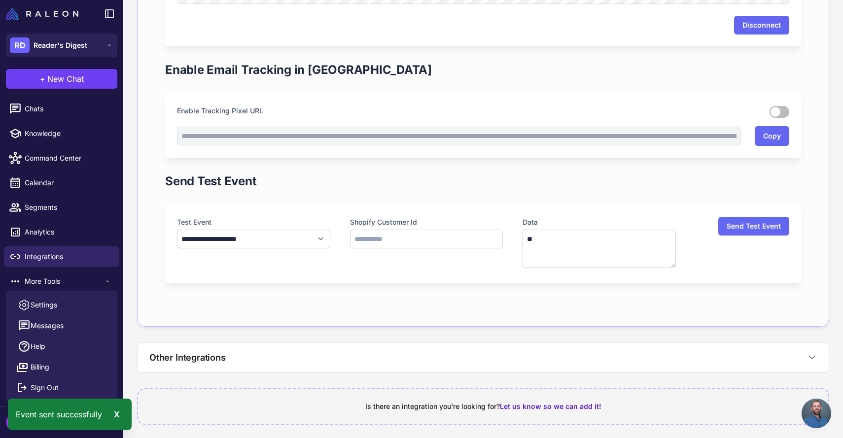
scroll to position [498, 0]
